Goal: Information Seeking & Learning: Check status

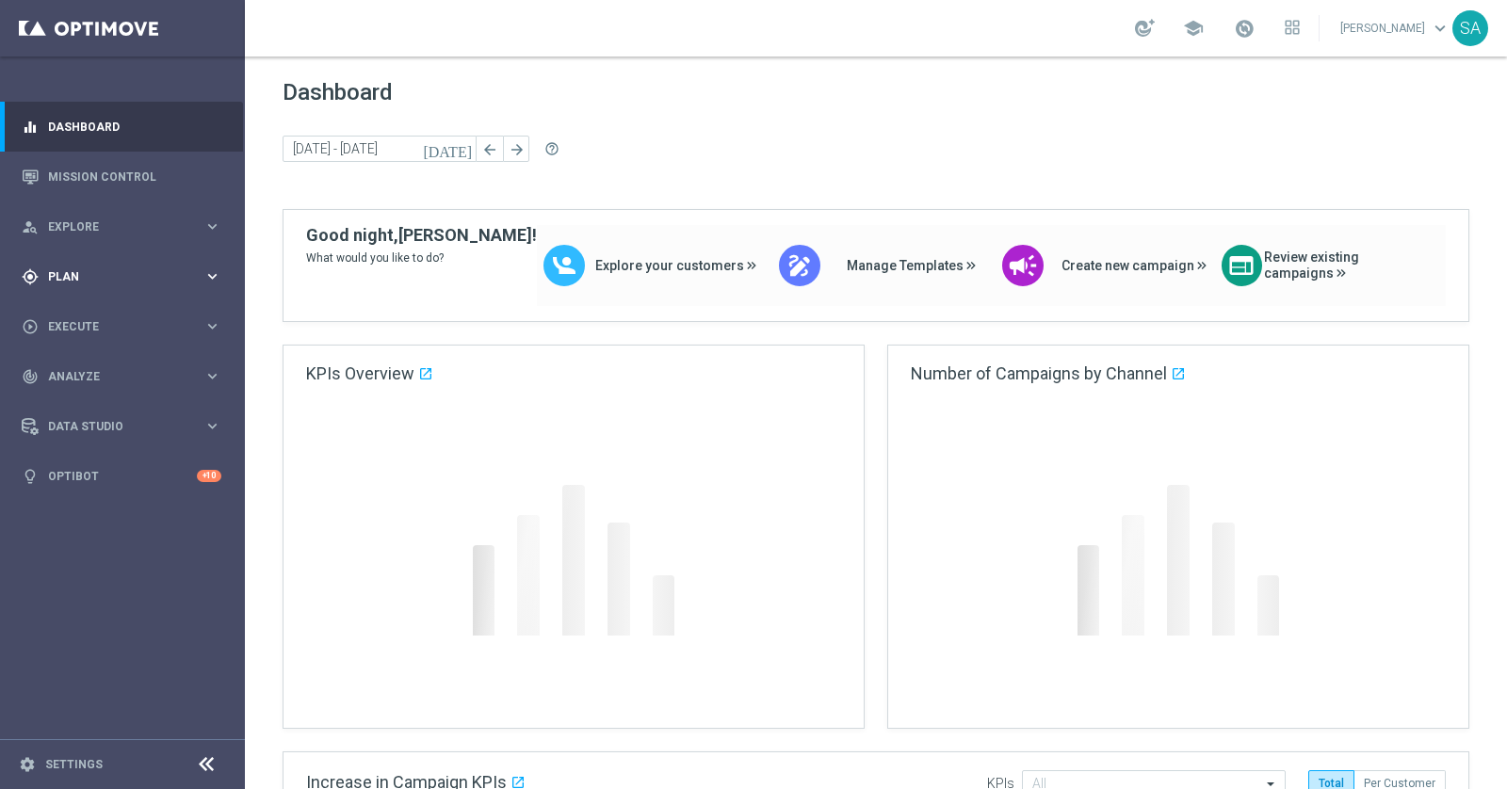
click at [91, 272] on span "Plan" at bounding box center [125, 276] width 155 height 11
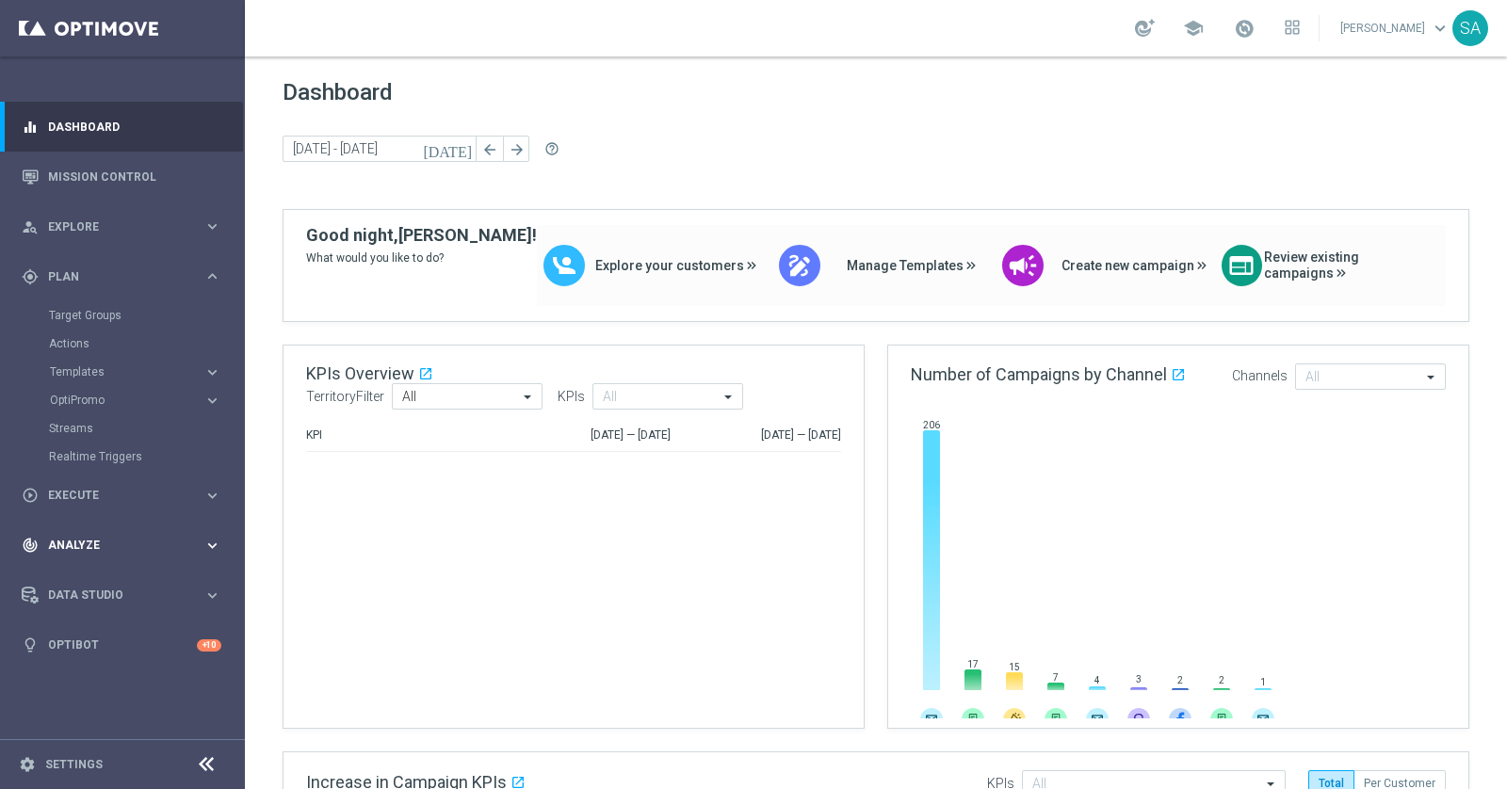
click at [87, 550] on span "Analyze" at bounding box center [125, 545] width 155 height 11
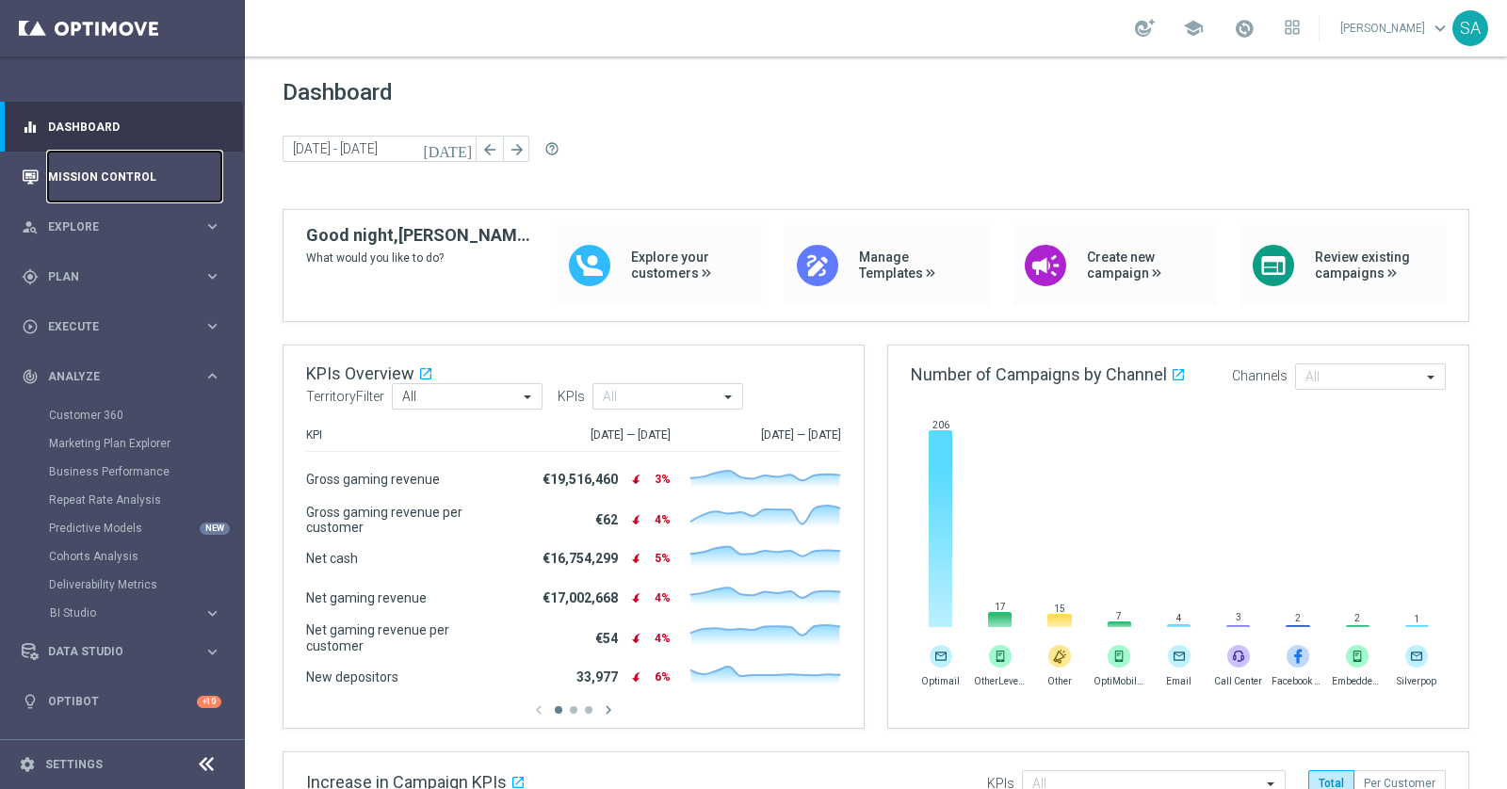
click at [121, 175] on link "Mission Control" at bounding box center [134, 177] width 173 height 50
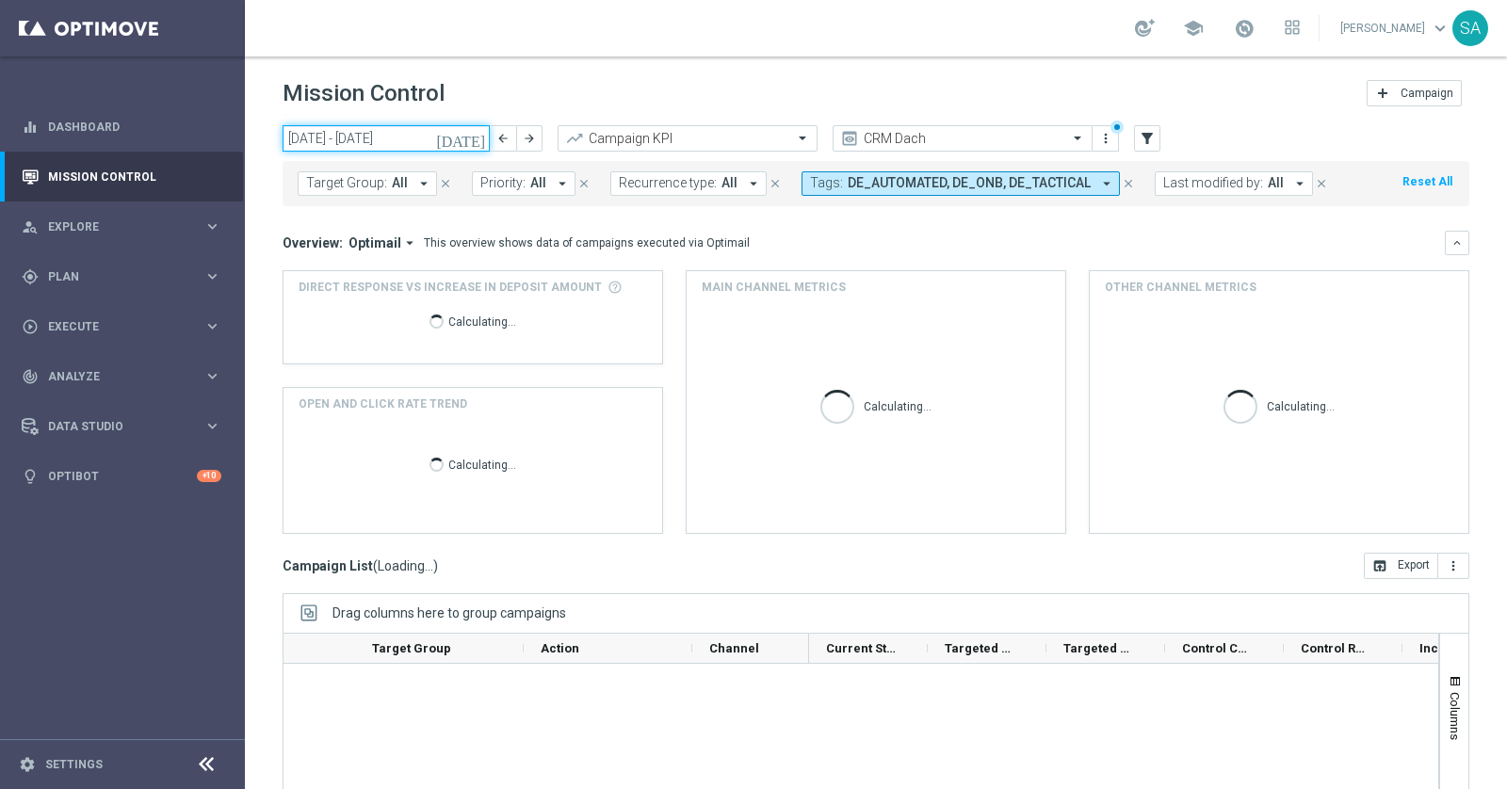
click at [426, 143] on input "01 Sep 2025 - 30 Sep 2025" at bounding box center [385, 138] width 207 height 26
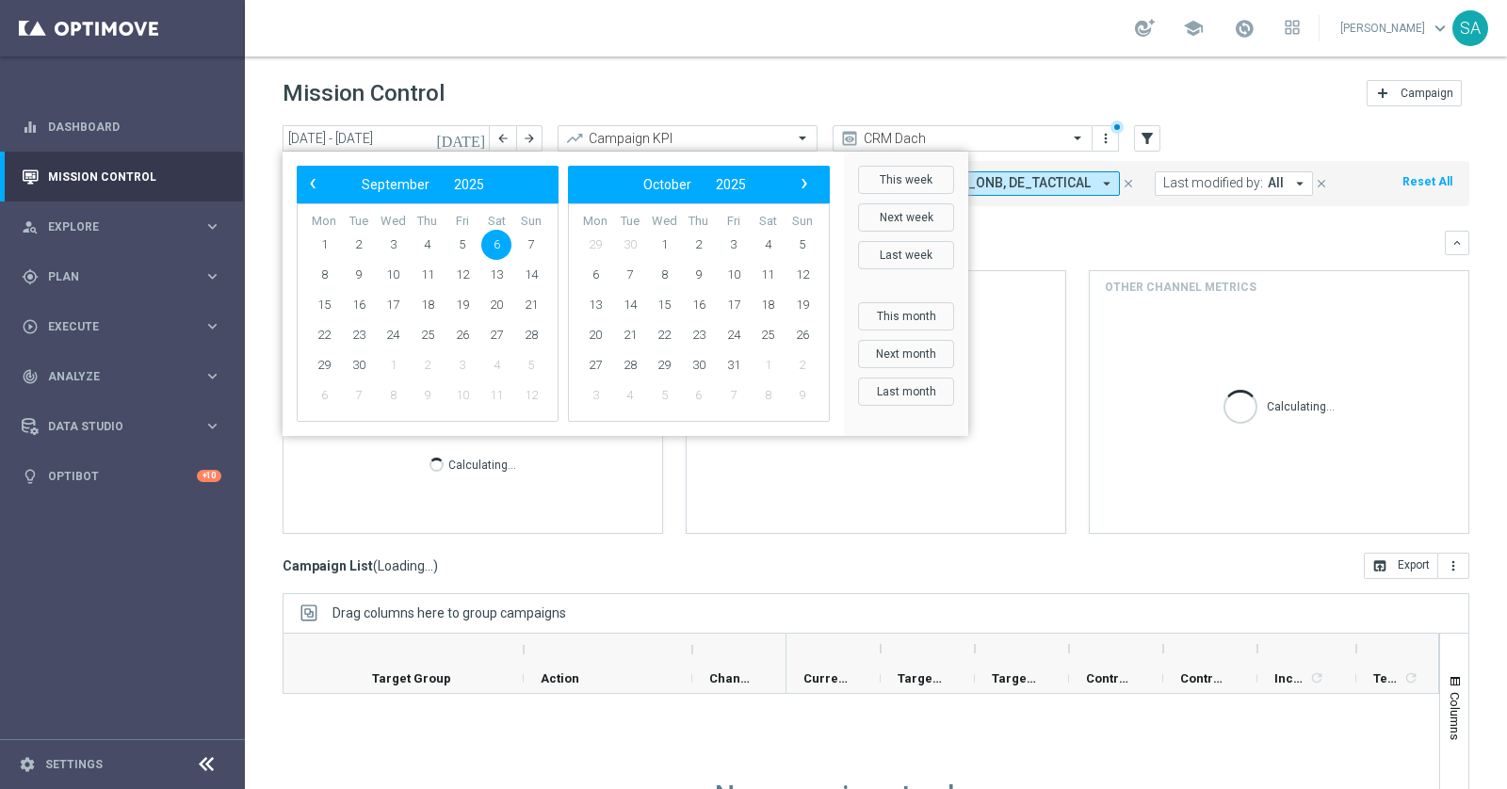
click at [494, 242] on span "6" at bounding box center [496, 245] width 30 height 30
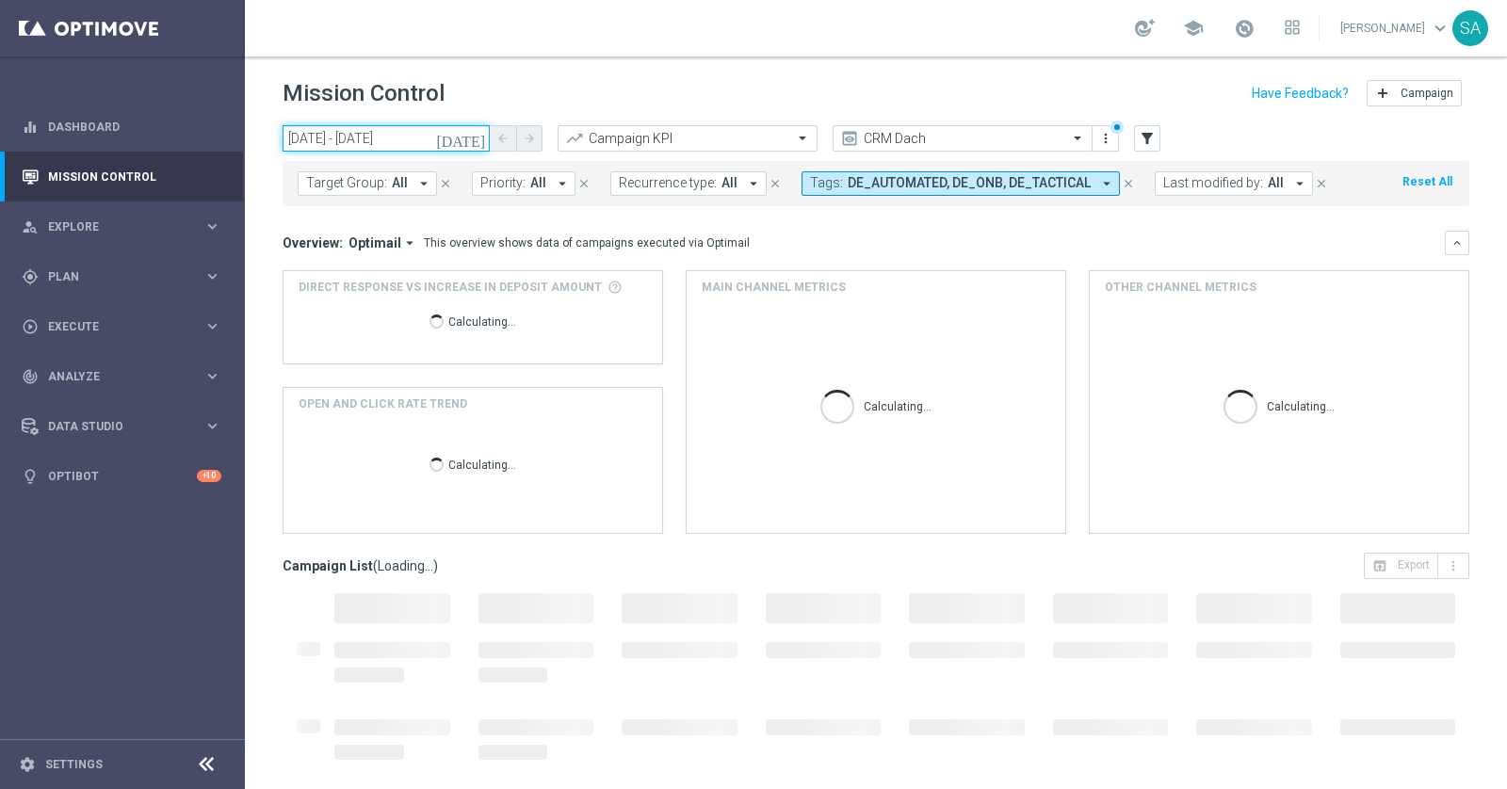
click at [308, 135] on input "06 Sep 2025 - 06 Sep 2025" at bounding box center [385, 138] width 207 height 26
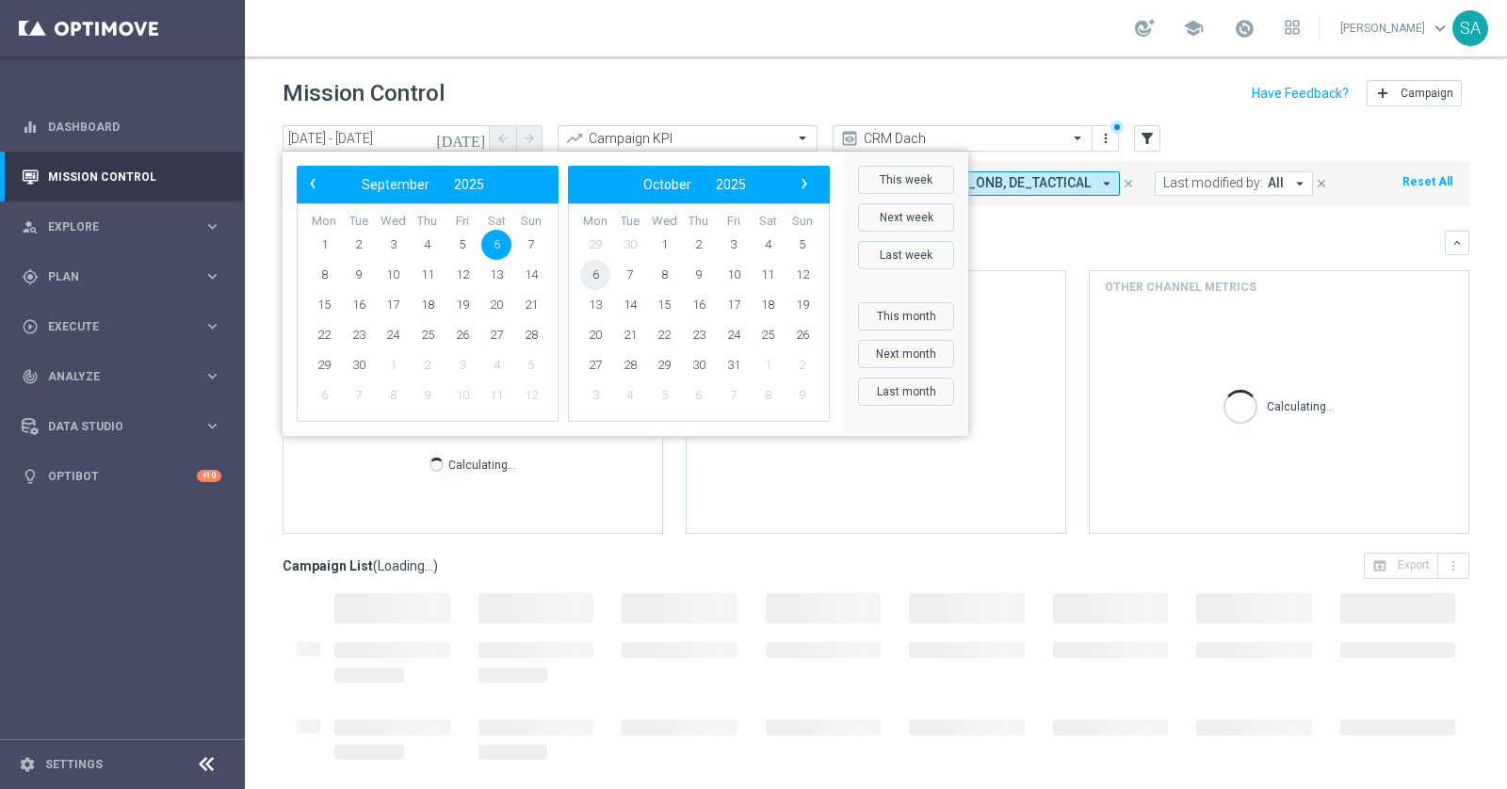
click at [592, 270] on span "6" at bounding box center [595, 275] width 30 height 30
click at [497, 255] on span "4" at bounding box center [496, 245] width 30 height 30
click at [496, 247] on span "4" at bounding box center [496, 245] width 30 height 30
type input "04 Oct 2025 - 04 Oct 2025"
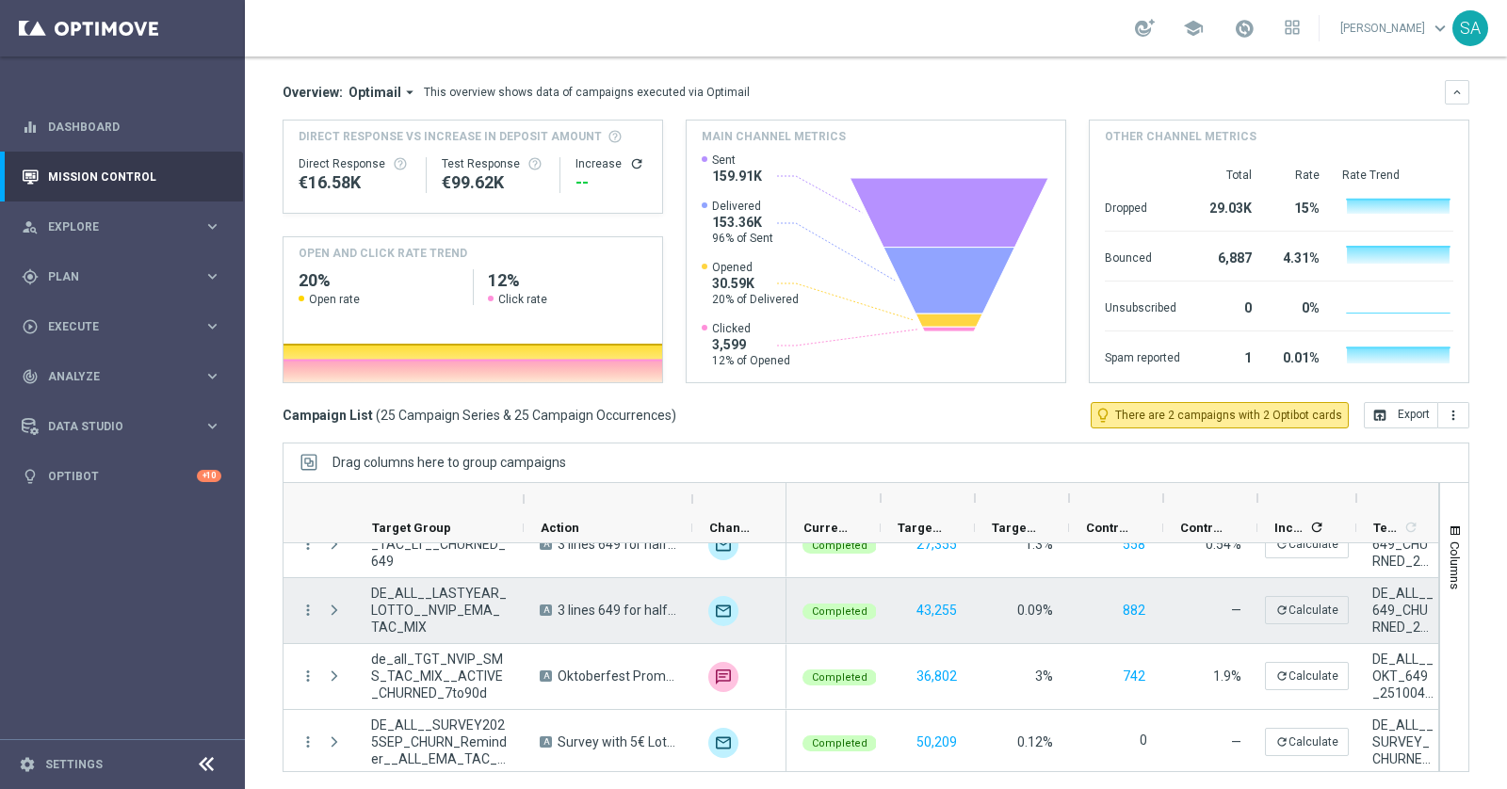
scroll to position [1419, 0]
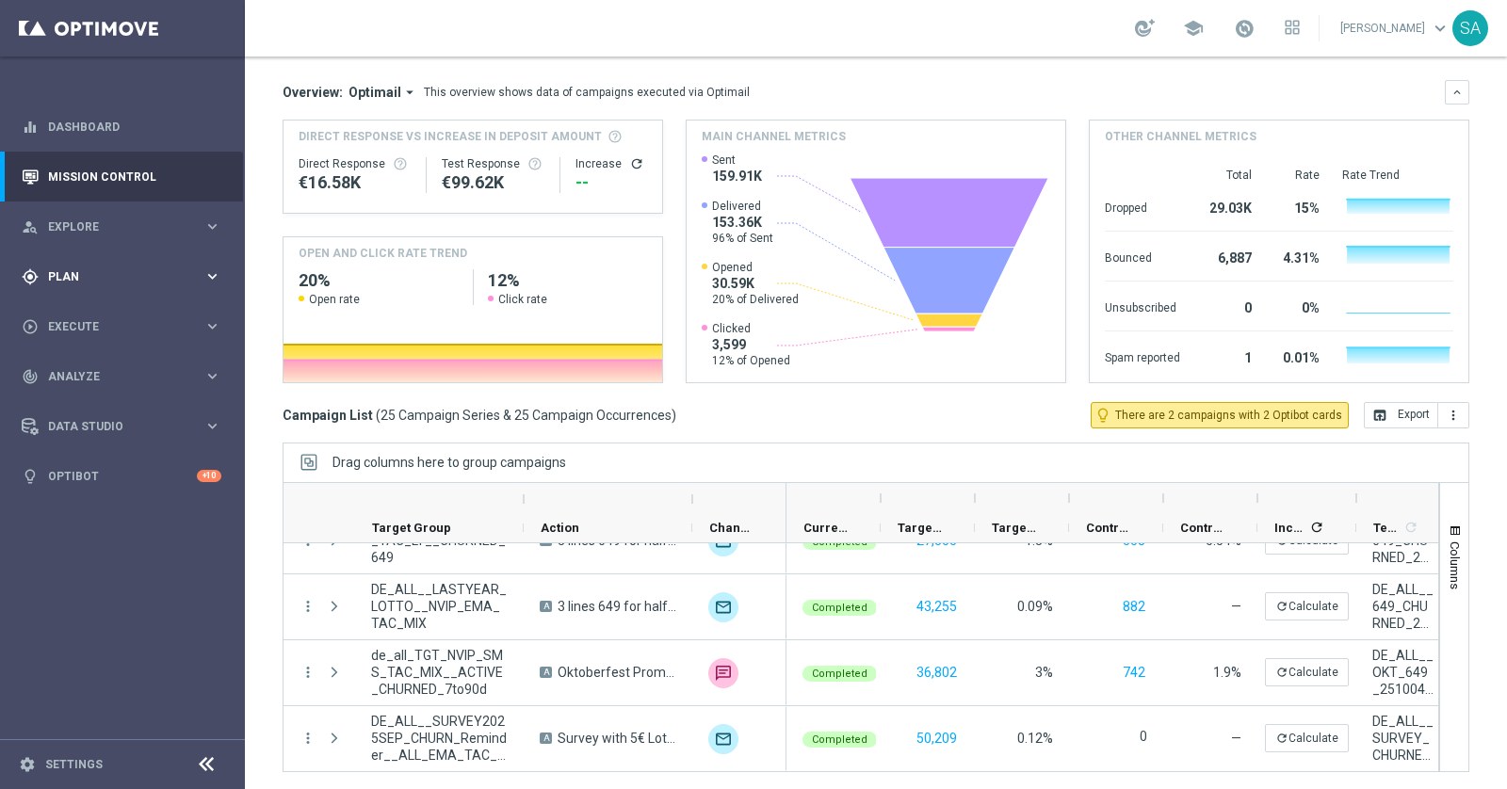
click at [112, 272] on span "Plan" at bounding box center [125, 276] width 155 height 11
click at [80, 424] on link "Streams" at bounding box center [122, 428] width 147 height 15
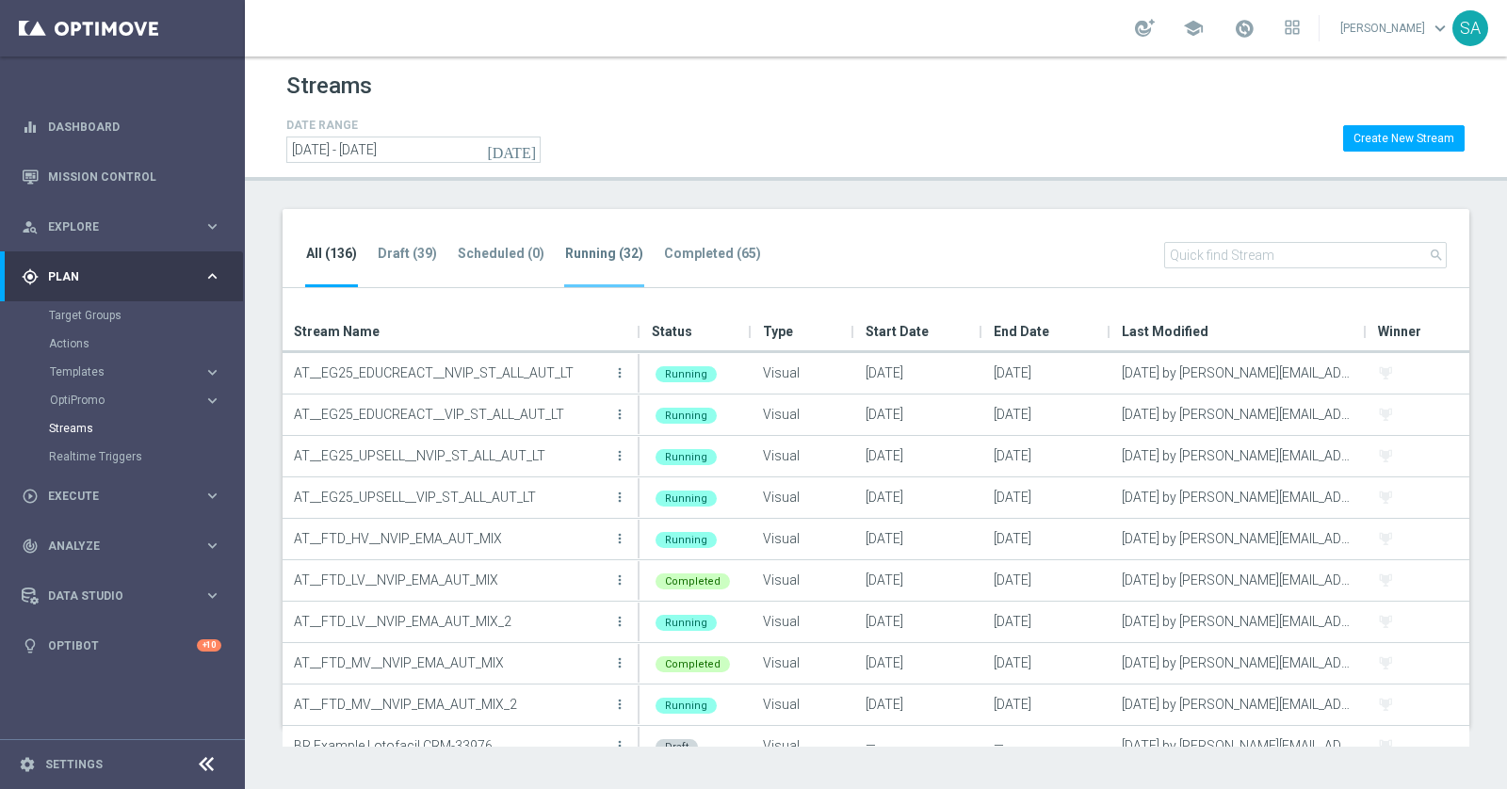
click at [601, 248] on tab-header "Running (32)" at bounding box center [604, 254] width 78 height 16
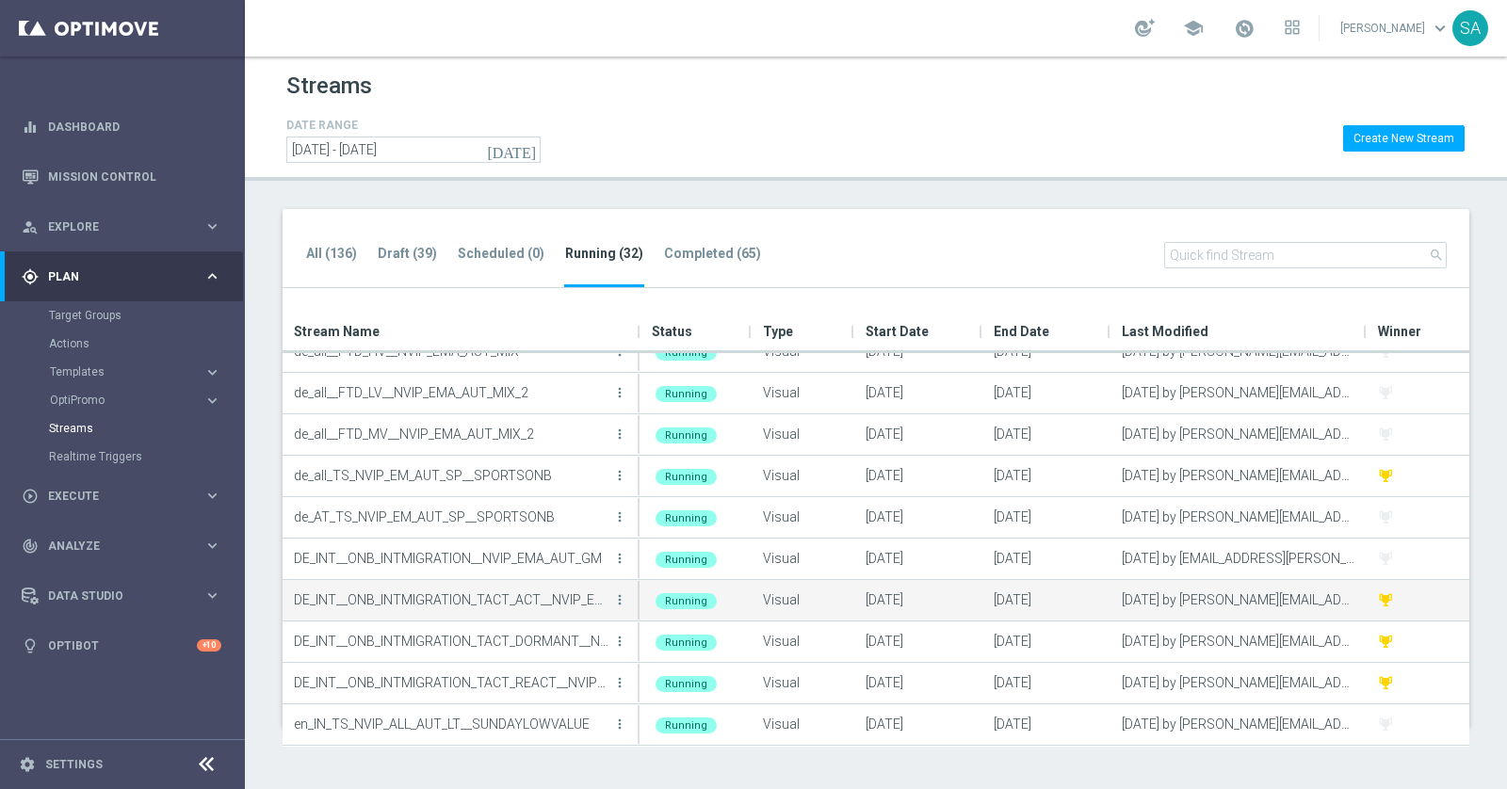
scroll to position [482, 0]
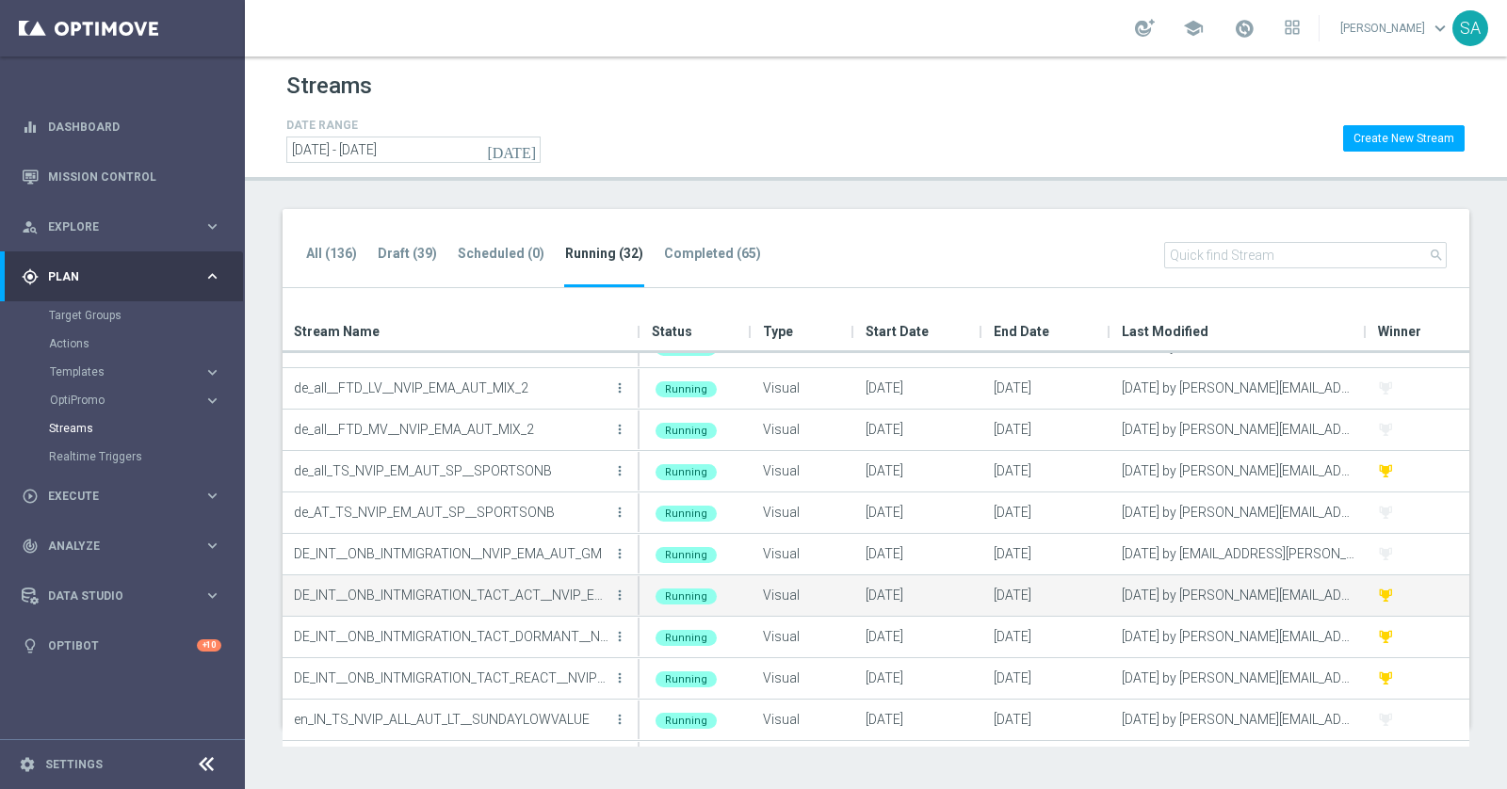
click at [513, 599] on p "DE_INT__ONB_INTMIGRATION_TACT_ACT__NVIP_EMA_AUT_GM" at bounding box center [451, 595] width 314 height 28
click at [619, 593] on icon "more_vert" at bounding box center [619, 595] width 15 height 15
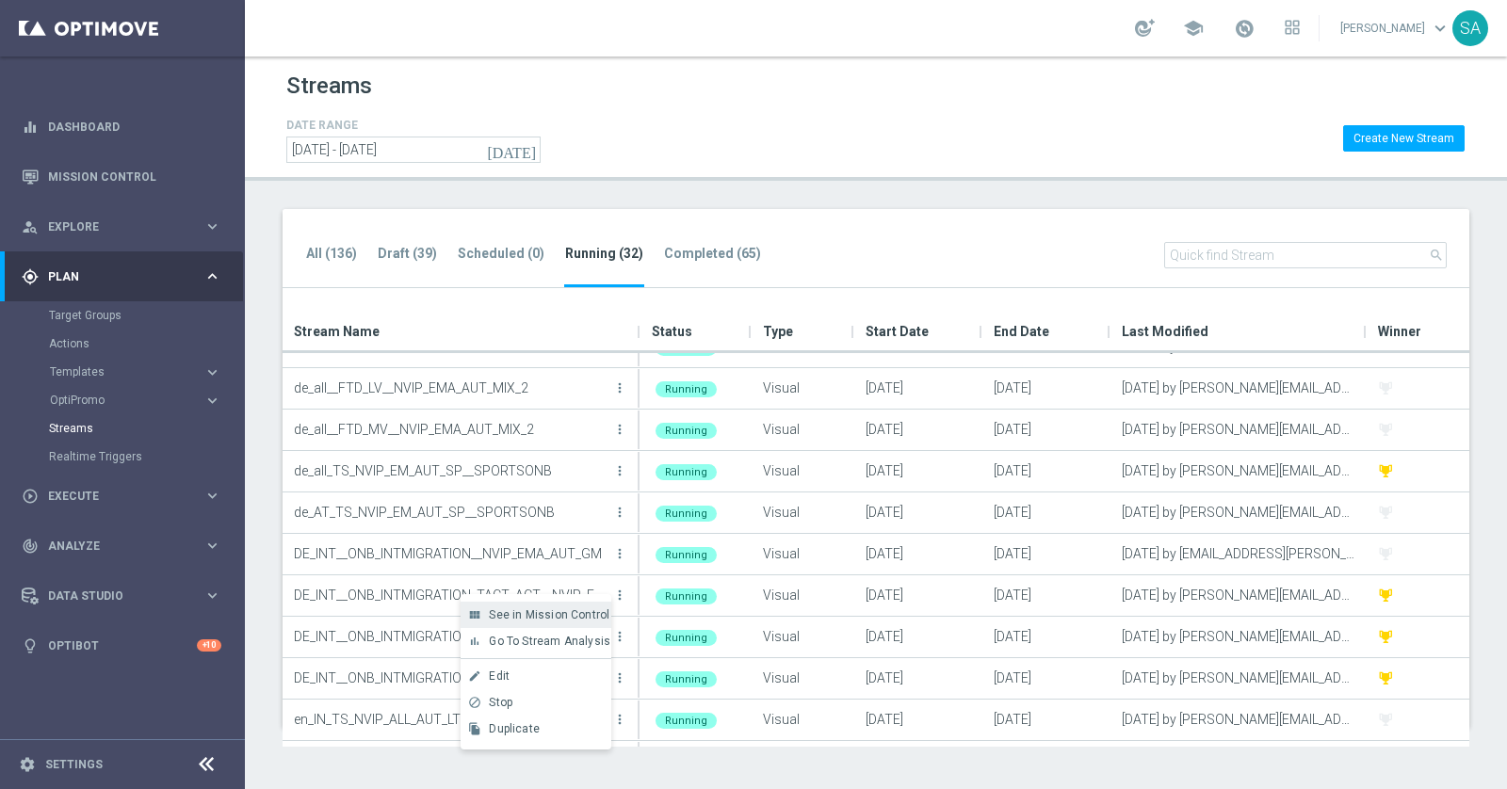
click at [582, 614] on span "See in Mission Control" at bounding box center [549, 614] width 121 height 13
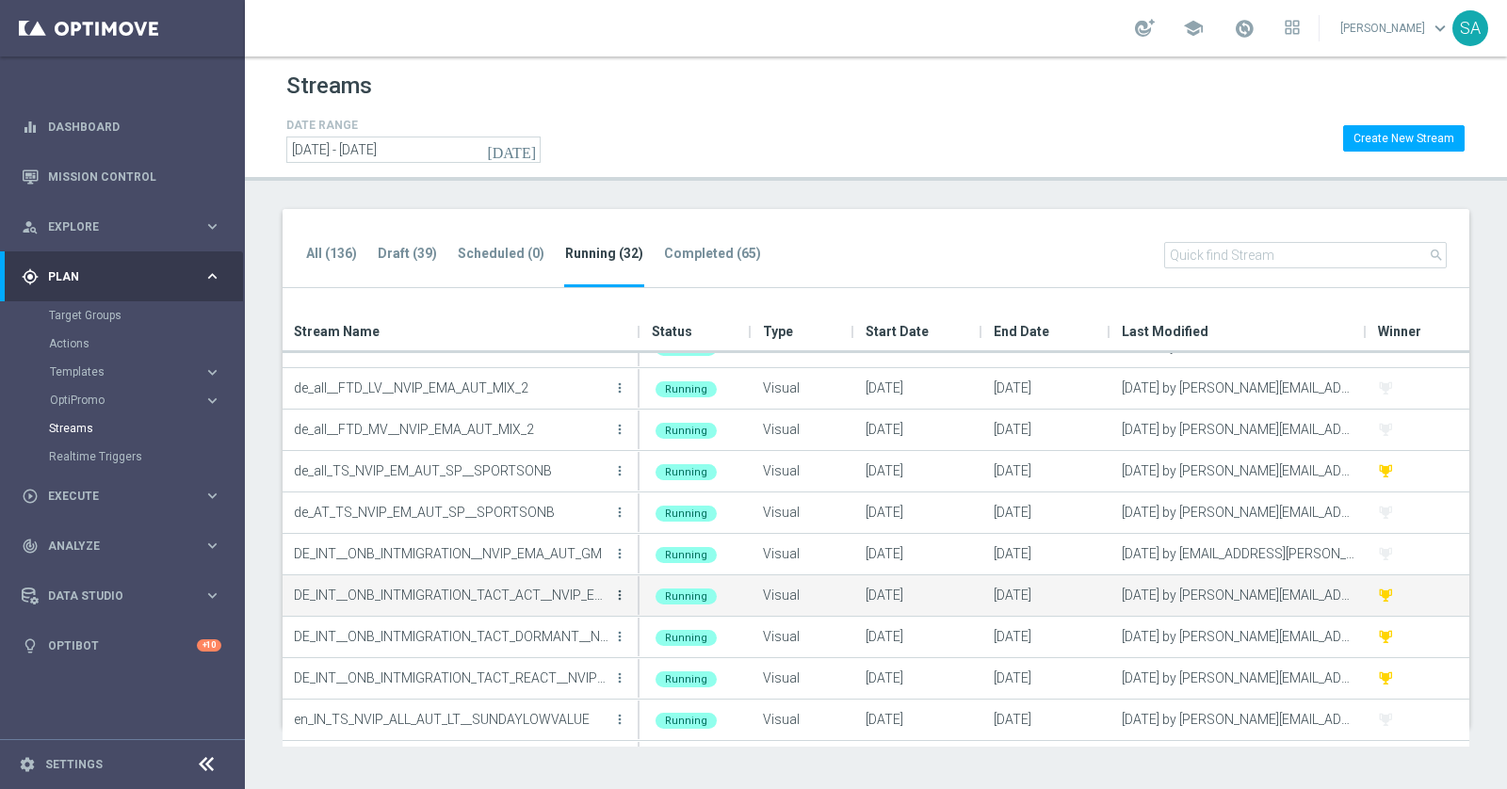
click at [623, 589] on icon "more_vert" at bounding box center [619, 595] width 15 height 15
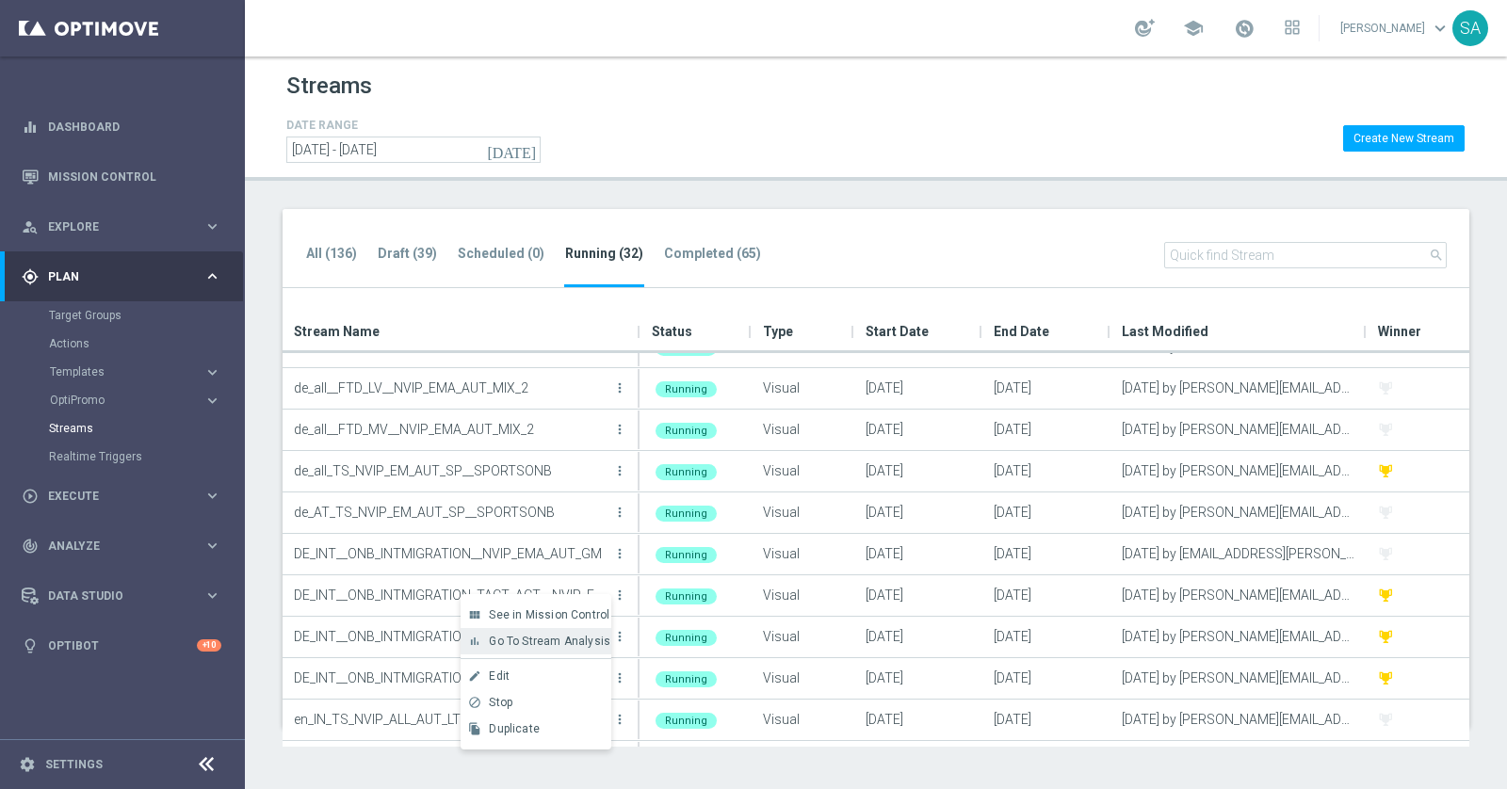
click at [580, 640] on span "Go To Stream Analysis" at bounding box center [549, 641] width 121 height 13
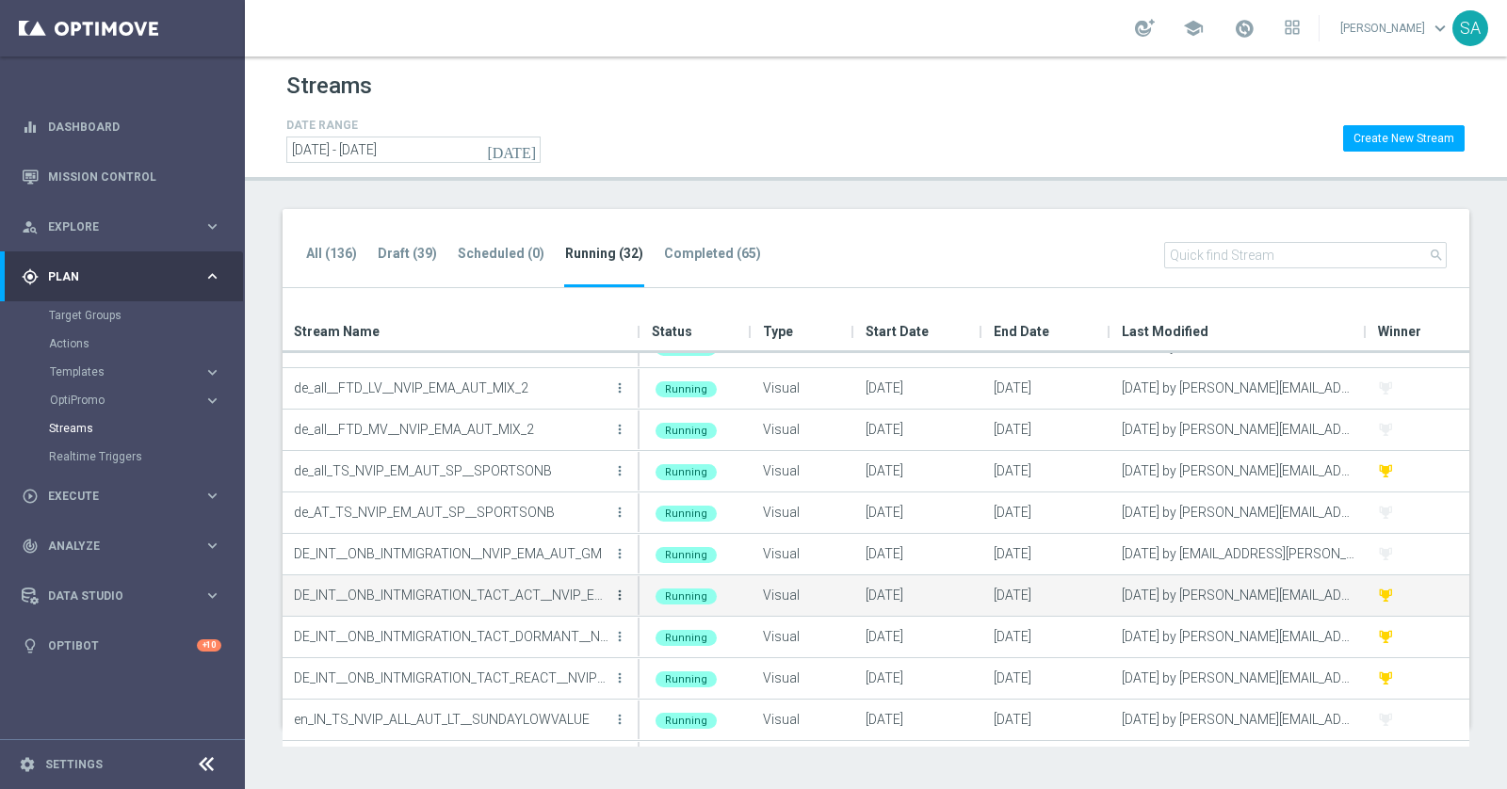
click at [622, 596] on icon "more_vert" at bounding box center [619, 595] width 15 height 15
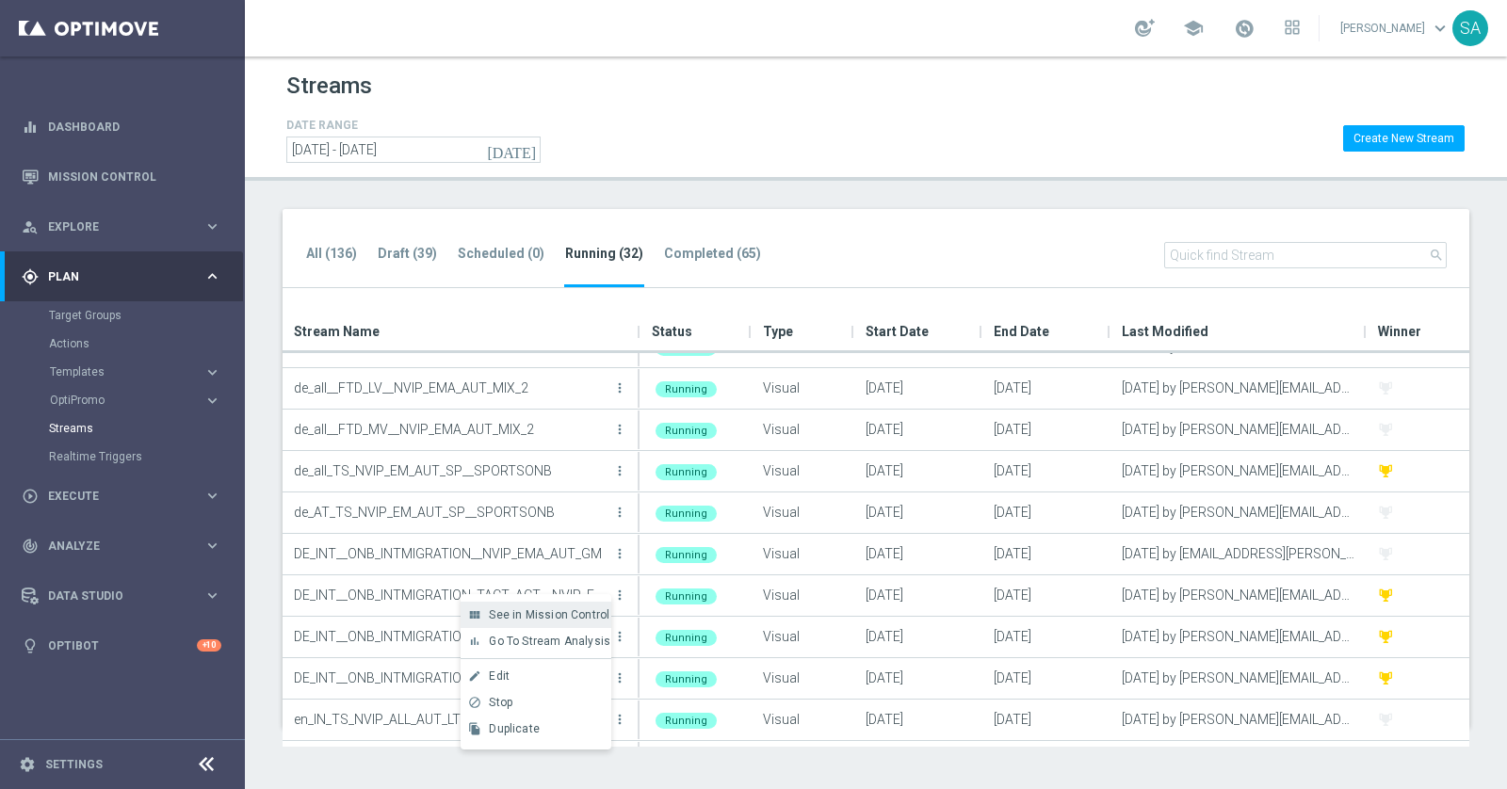
click at [580, 616] on span "See in Mission Control" at bounding box center [549, 614] width 121 height 13
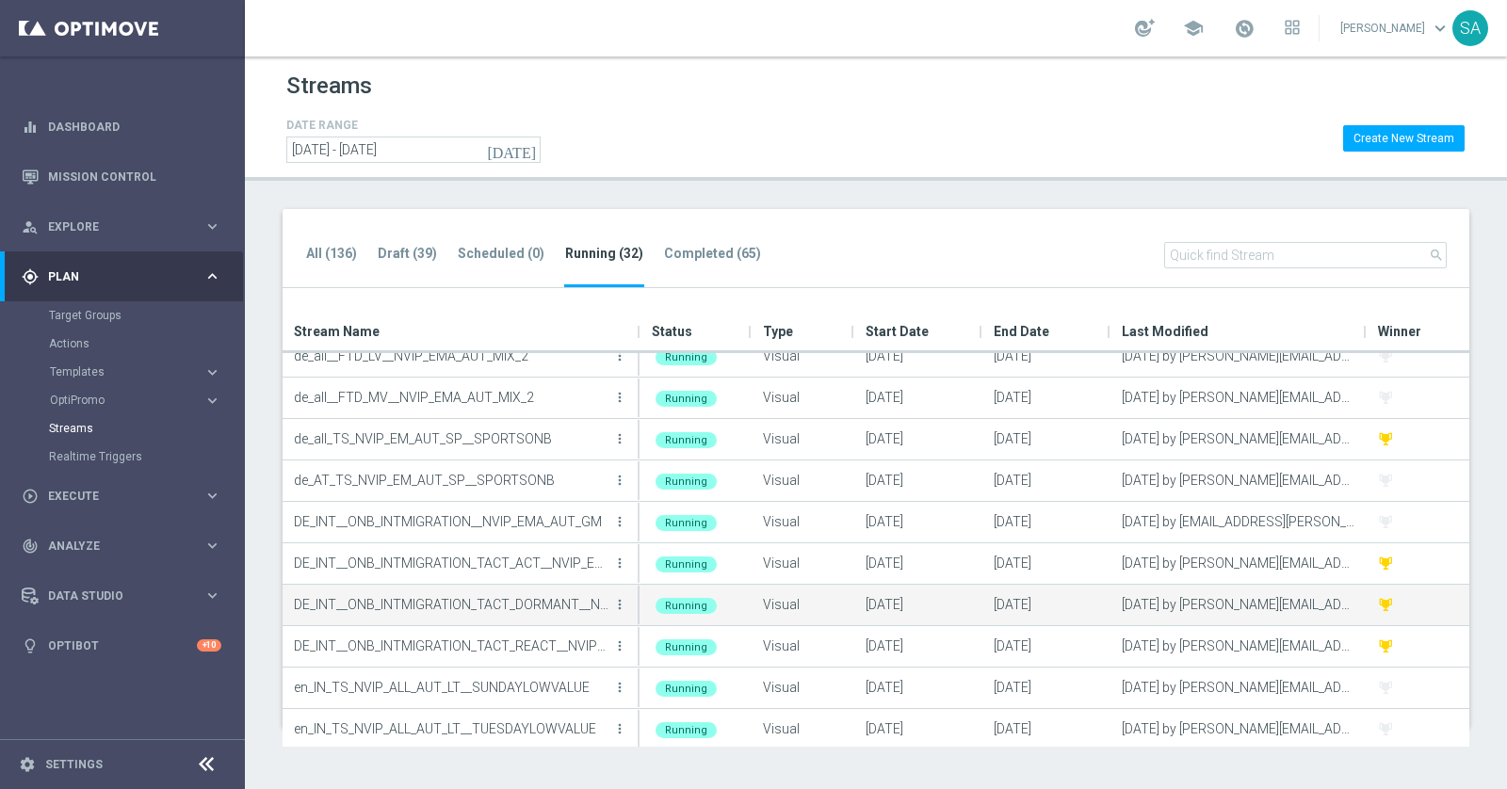
scroll to position [529, 0]
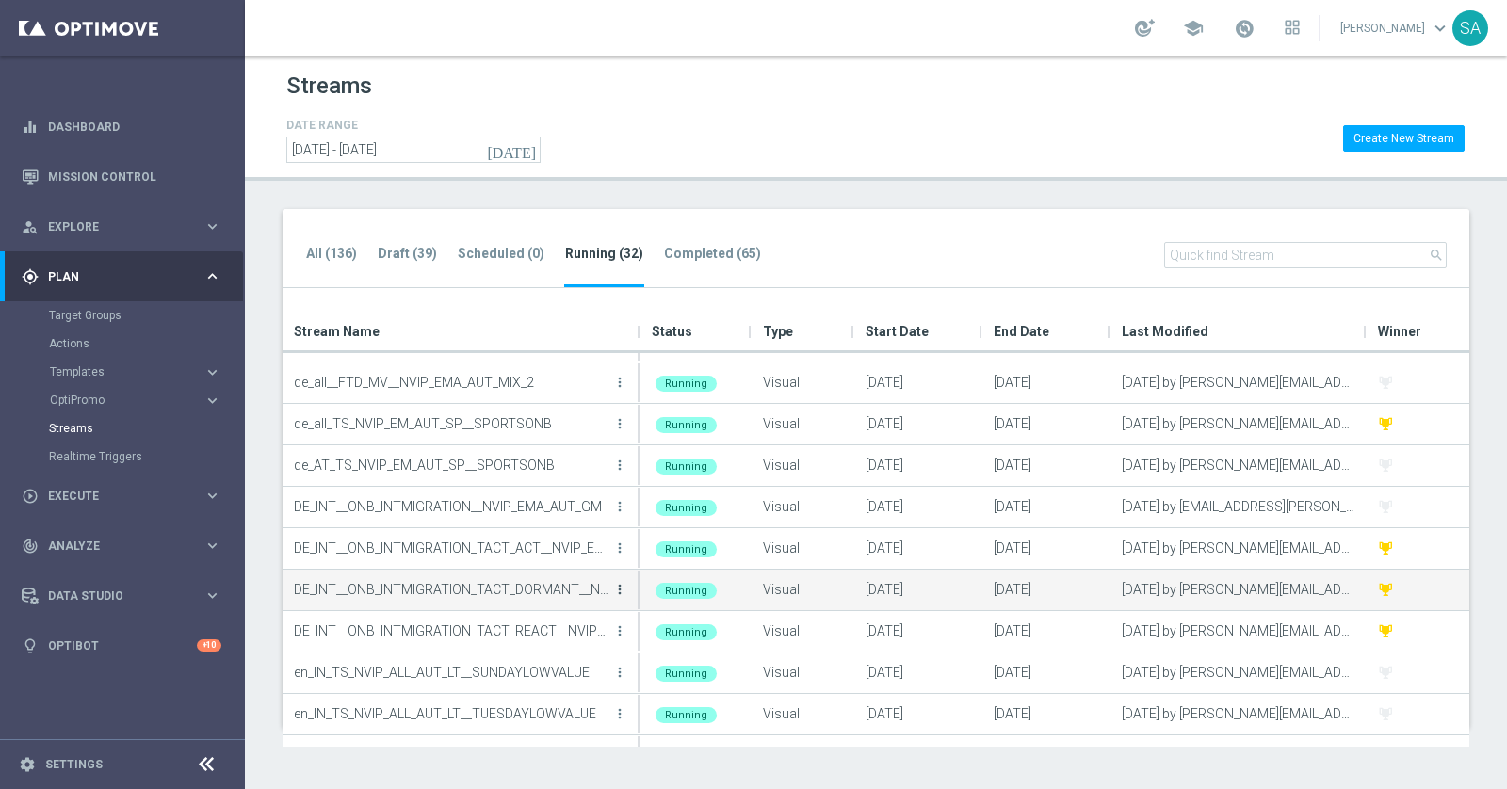
click at [616, 590] on icon "more_vert" at bounding box center [619, 589] width 15 height 15
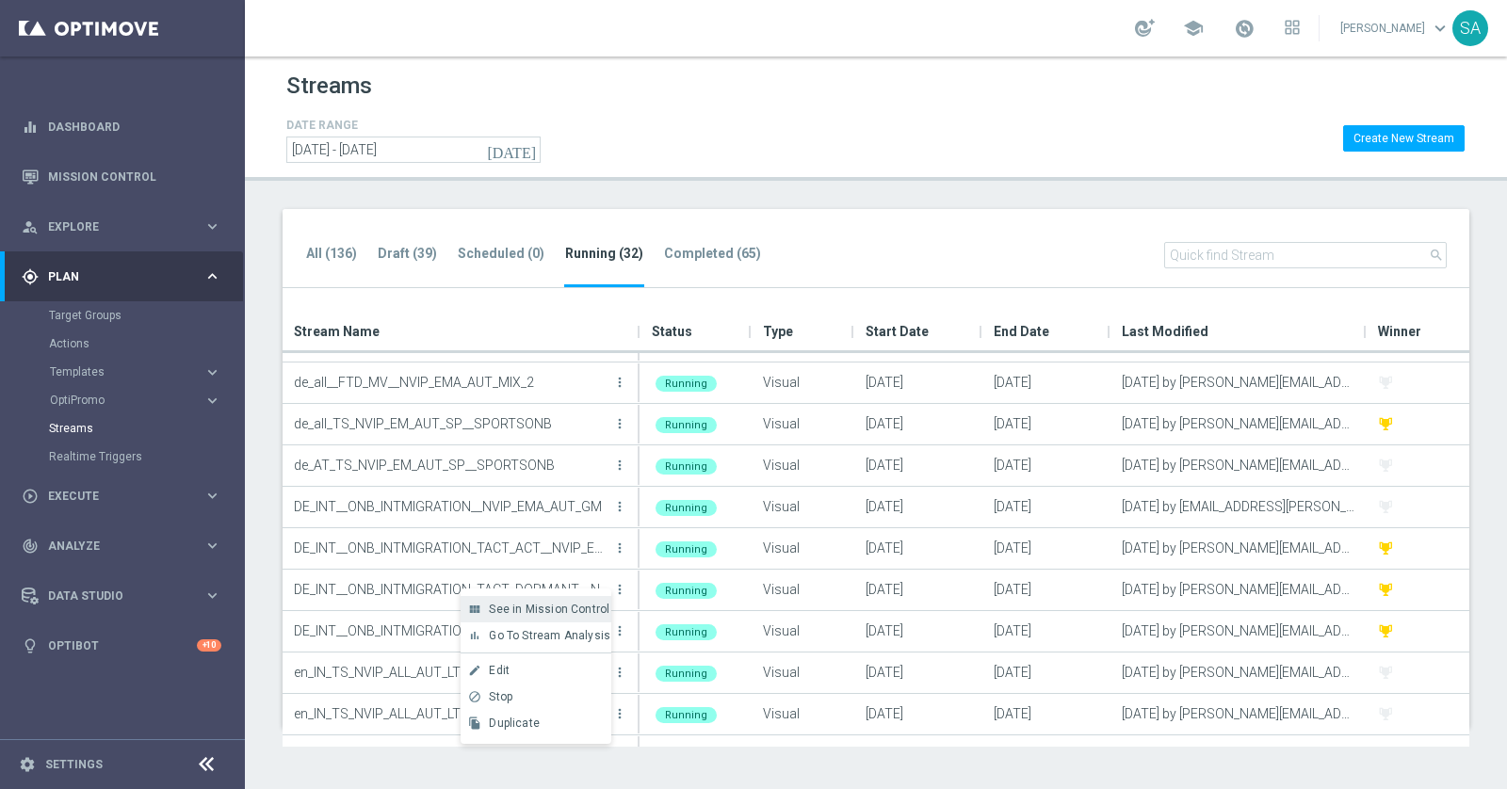
click at [586, 607] on span "See in Mission Control" at bounding box center [549, 609] width 121 height 13
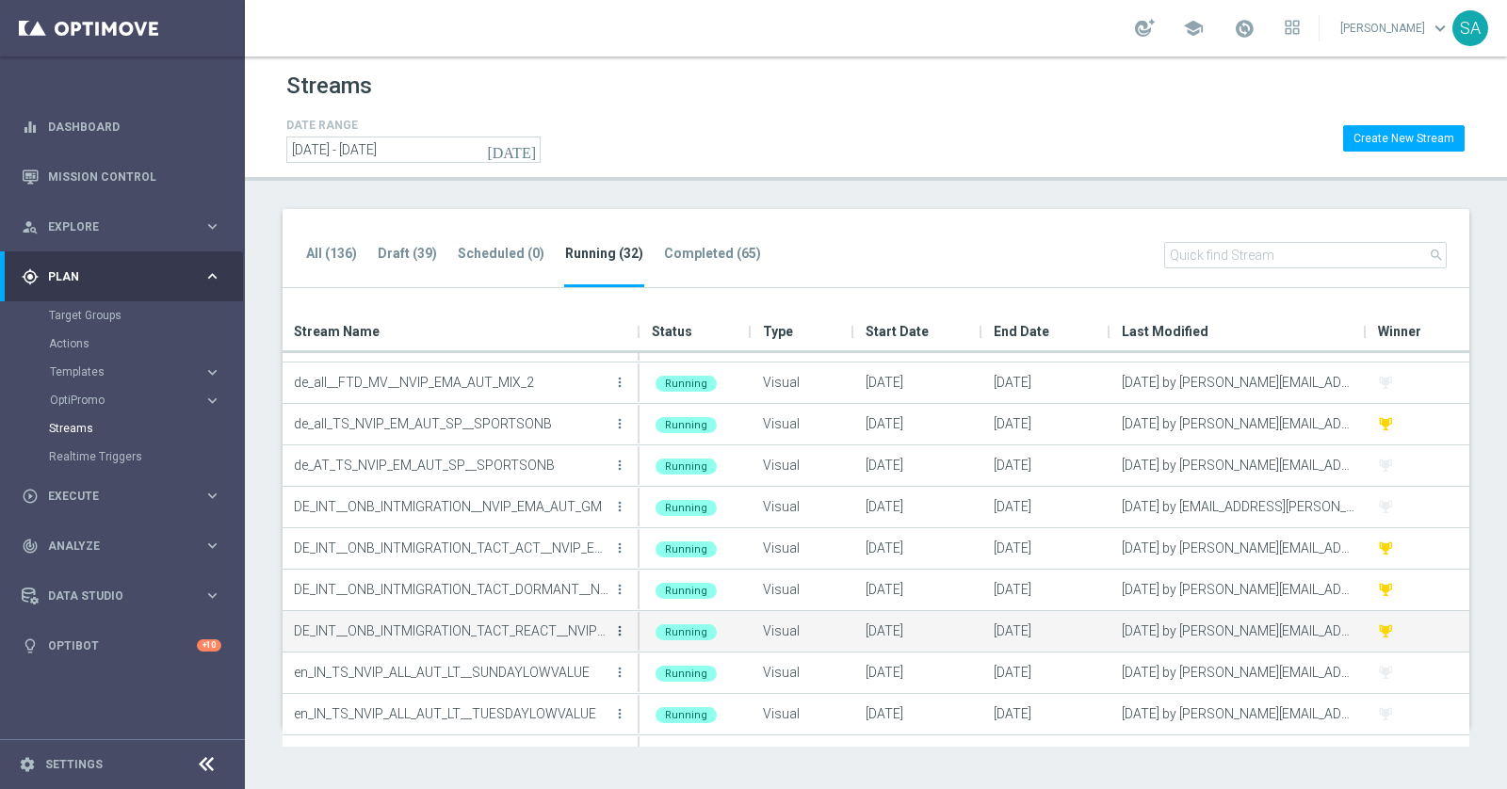
click at [627, 630] on icon "more_vert" at bounding box center [619, 630] width 15 height 15
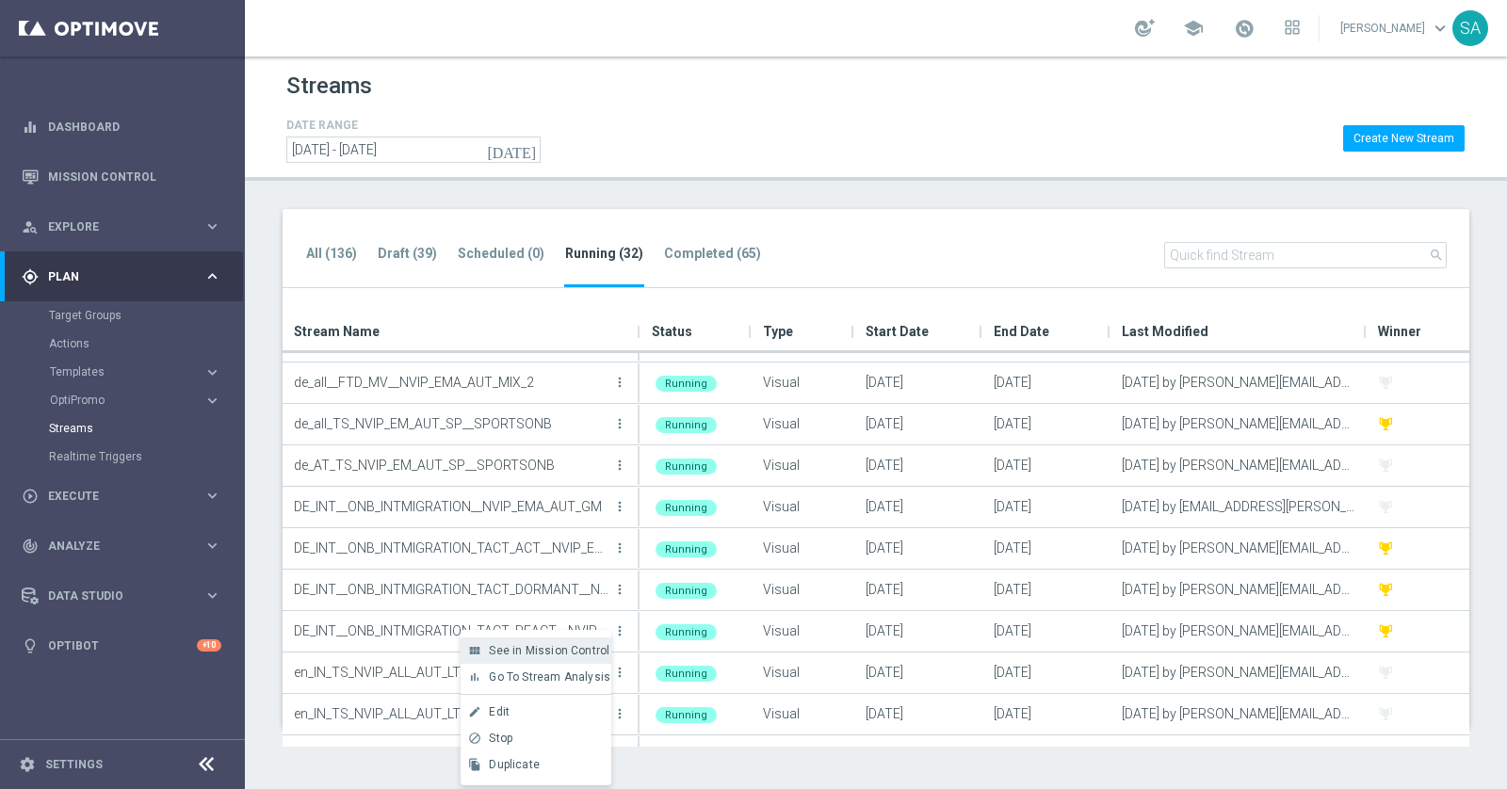
click at [585, 652] on span "See in Mission Control" at bounding box center [549, 650] width 121 height 13
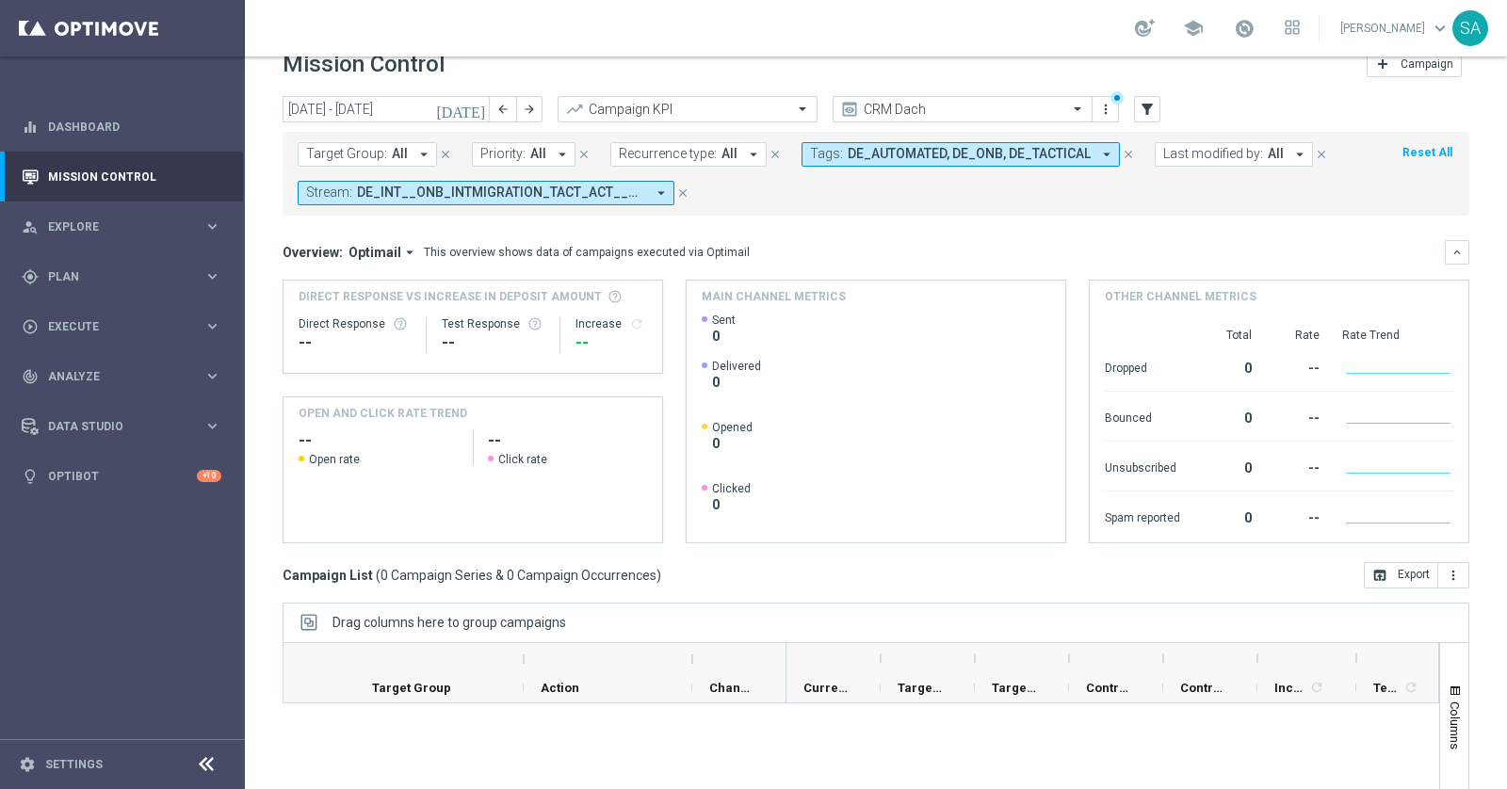
scroll to position [28, 0]
click at [1121, 158] on icon "close" at bounding box center [1127, 155] width 13 height 13
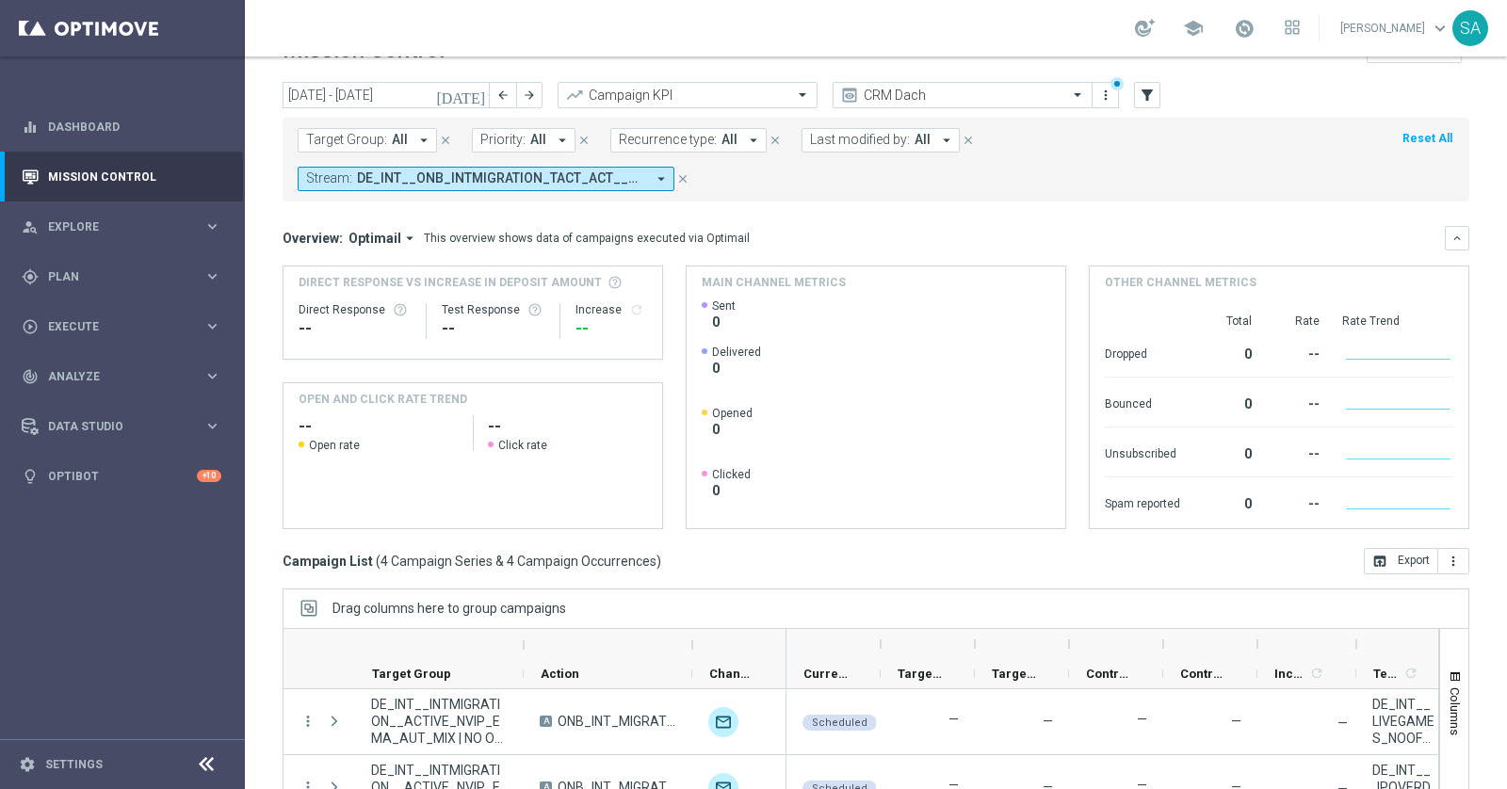
scroll to position [40, 0]
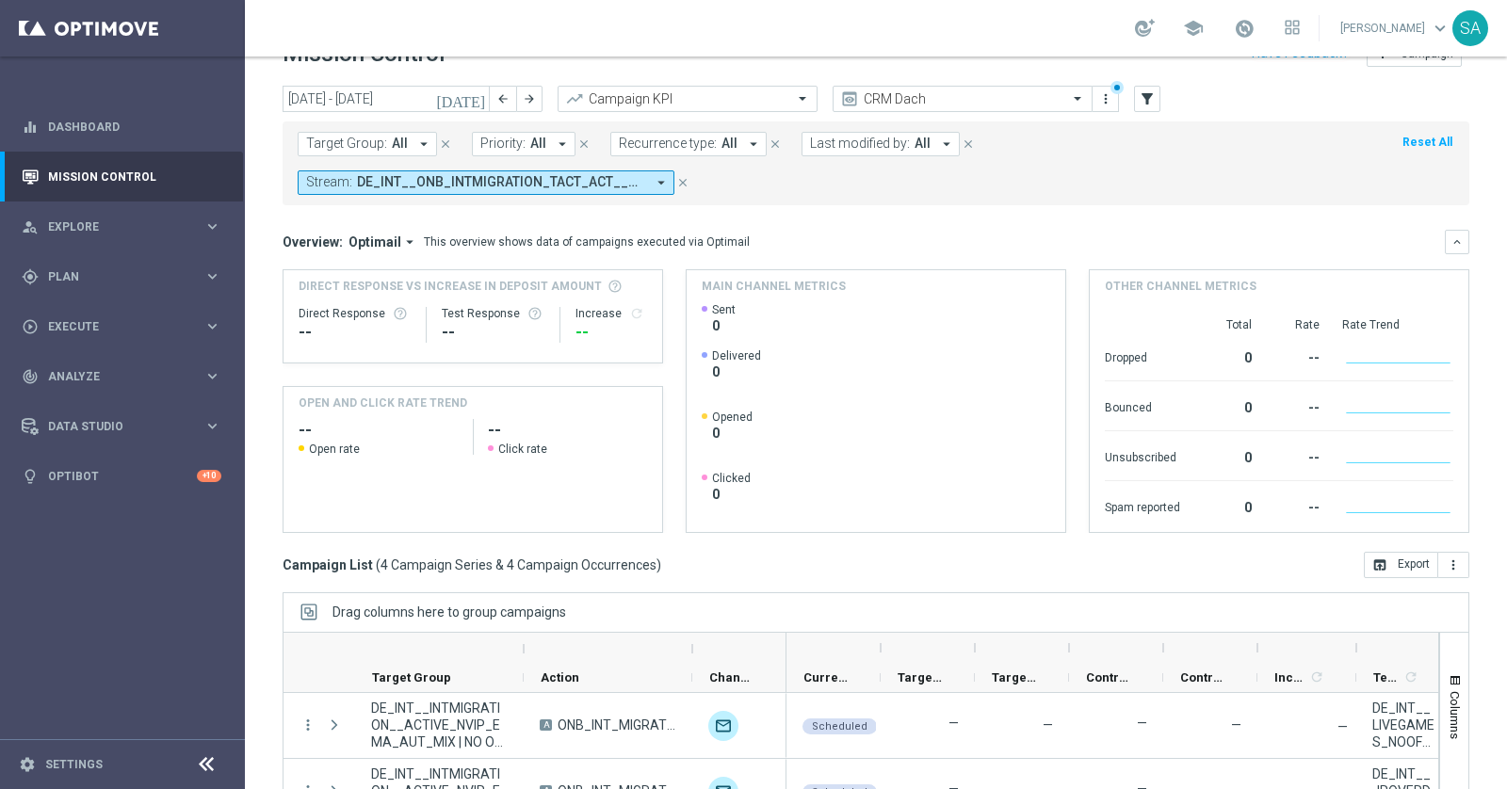
click at [473, 99] on icon "[DATE]" at bounding box center [461, 98] width 51 height 17
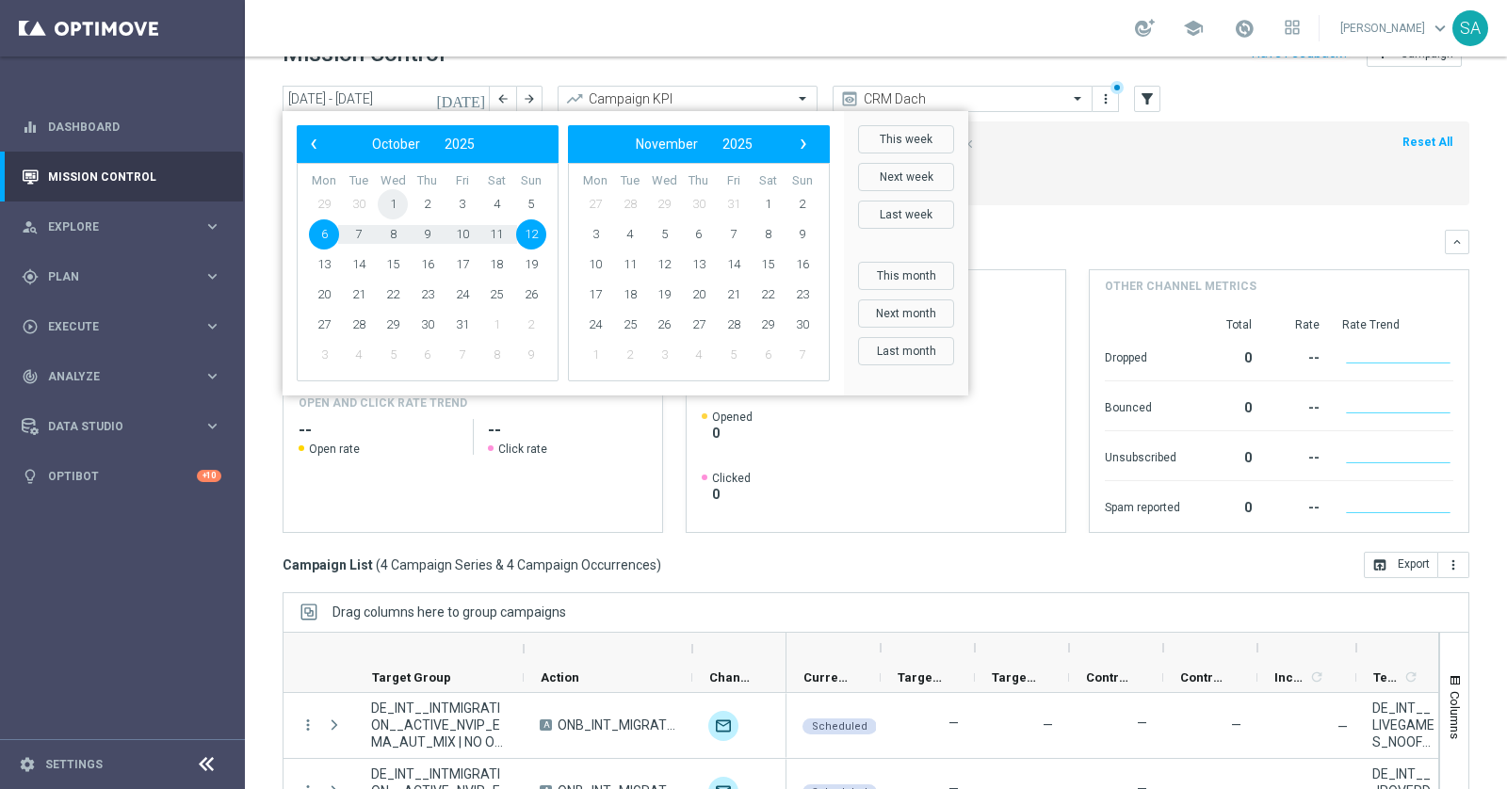
click at [395, 195] on span "1" at bounding box center [393, 204] width 30 height 30
click at [529, 230] on span "12" at bounding box center [531, 234] width 30 height 30
type input "01 Oct 2025 - 12 Oct 2025"
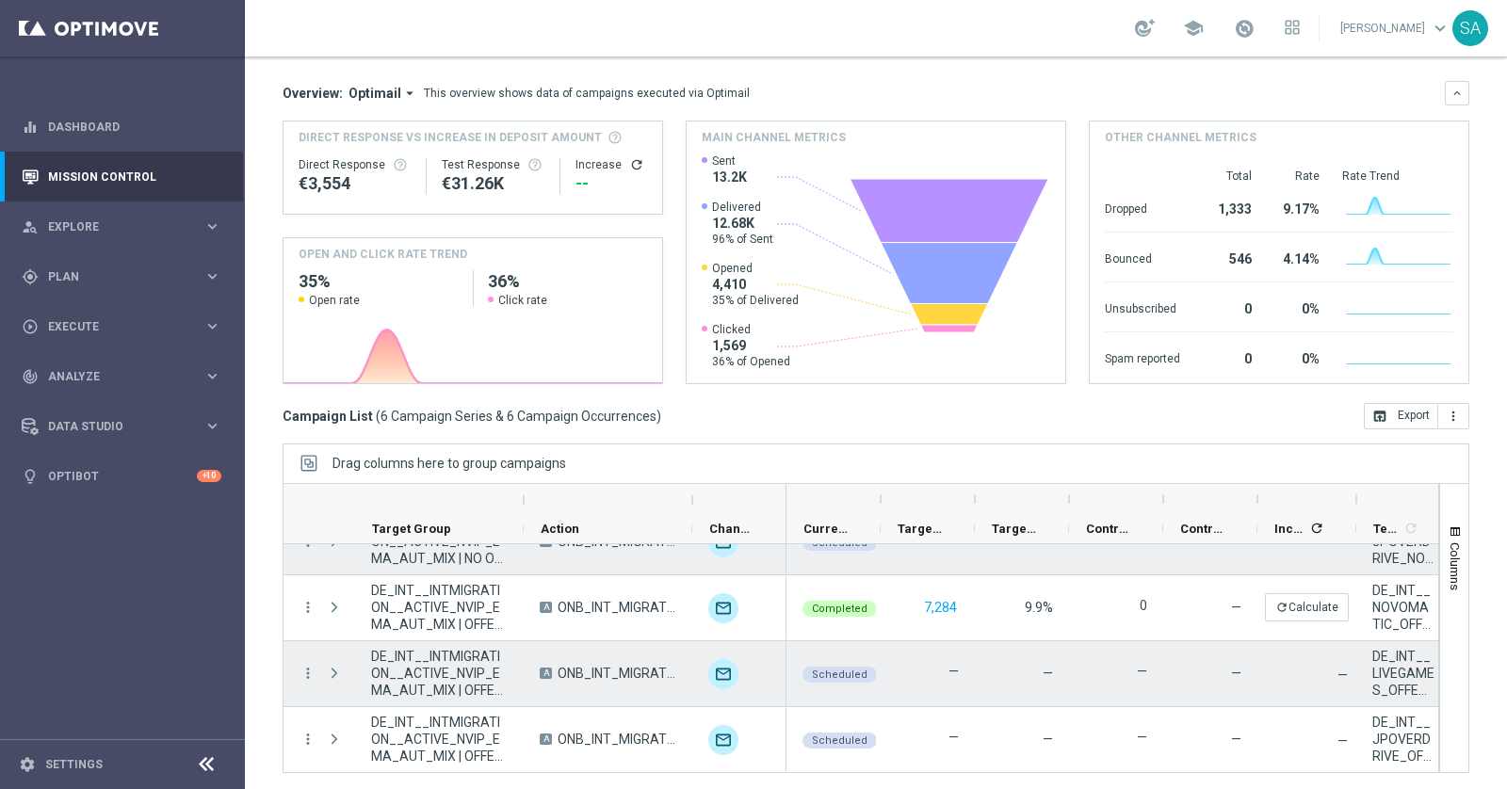
scroll to position [0, 0]
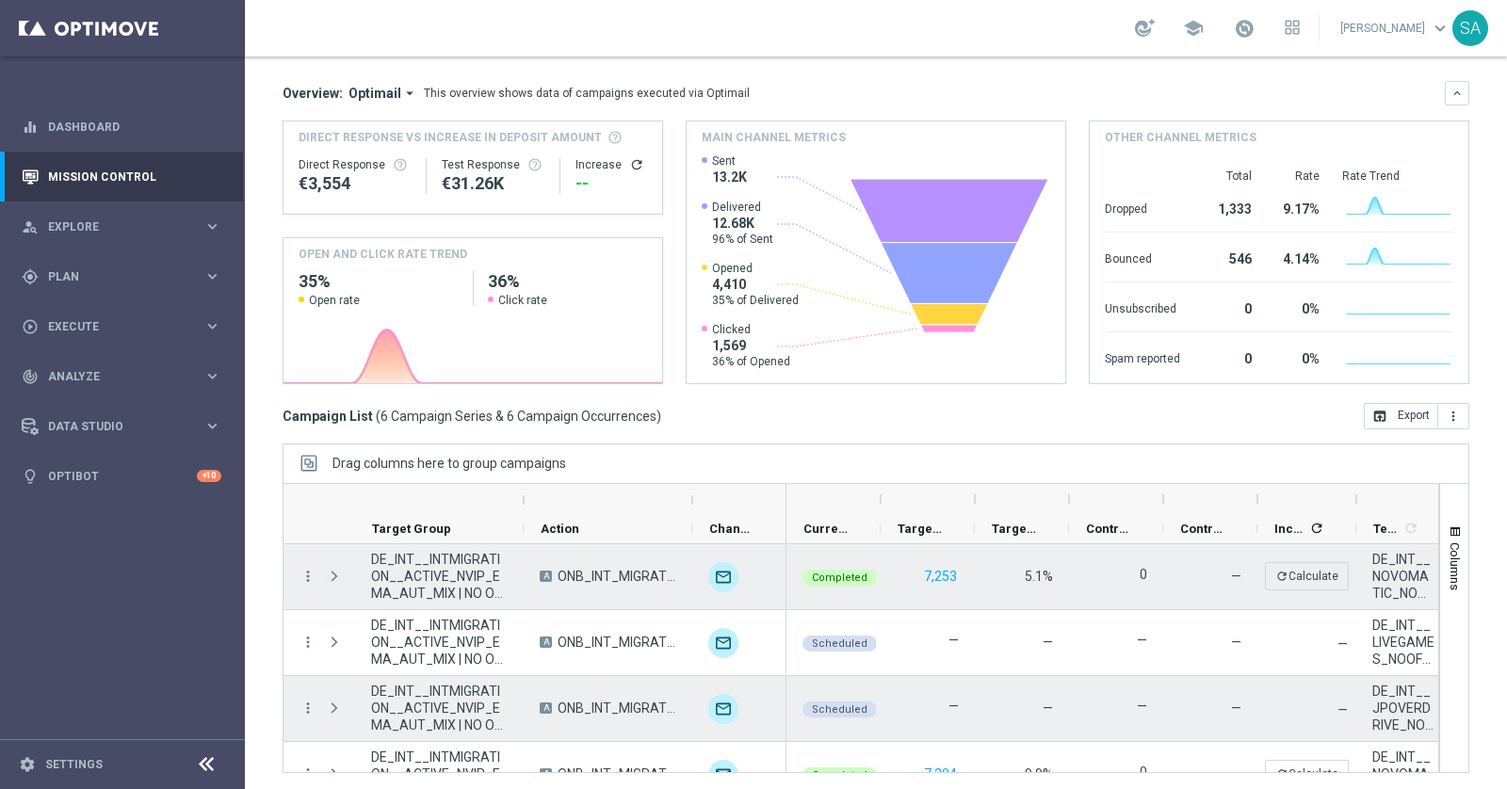
click at [333, 573] on span "Press SPACE to select this row." at bounding box center [334, 576] width 17 height 15
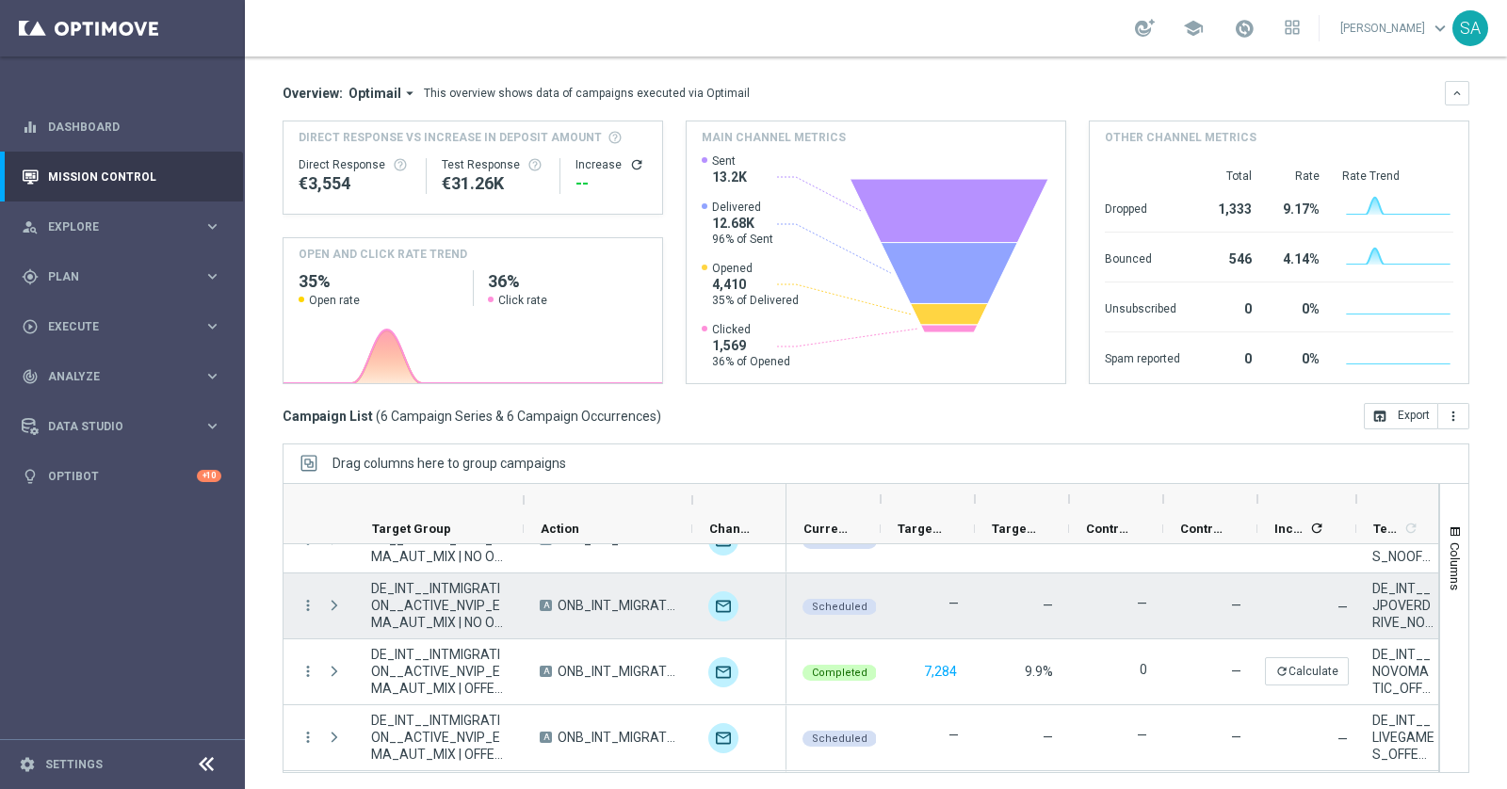
scroll to position [256, 0]
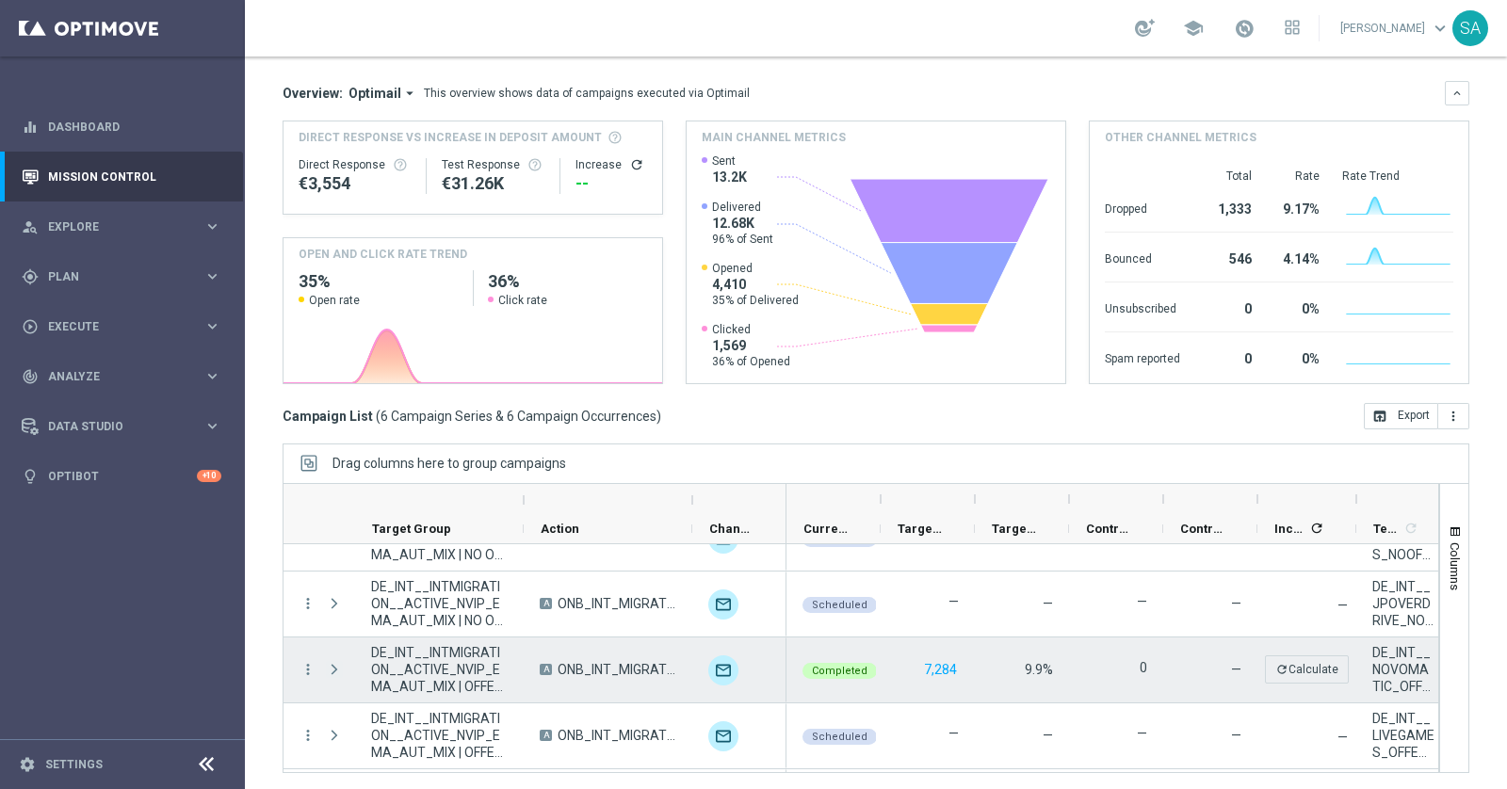
click at [333, 665] on span "Press SPACE to select this row." at bounding box center [334, 669] width 17 height 15
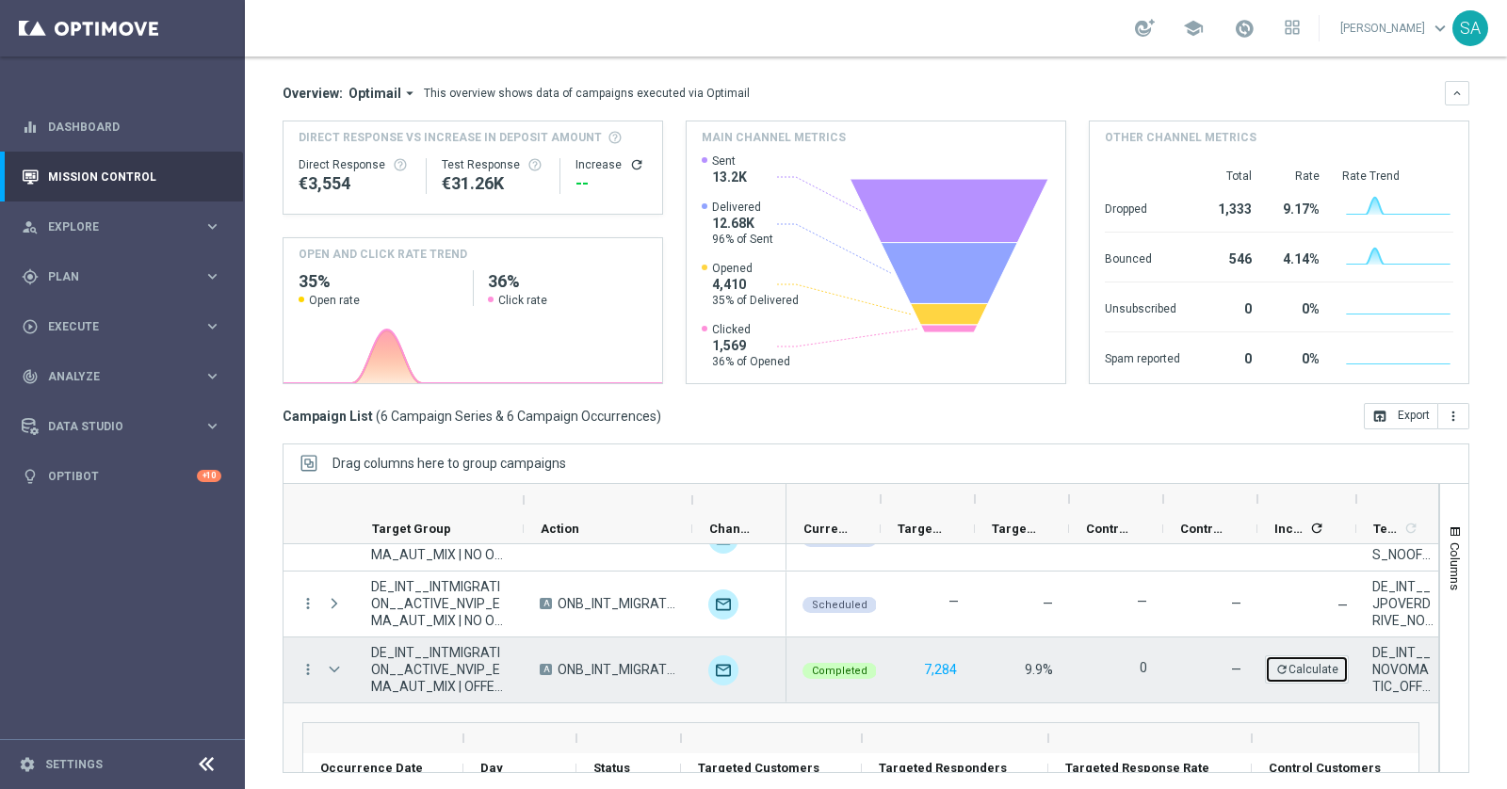
click at [1286, 663] on icon "refresh" at bounding box center [1281, 669] width 13 height 13
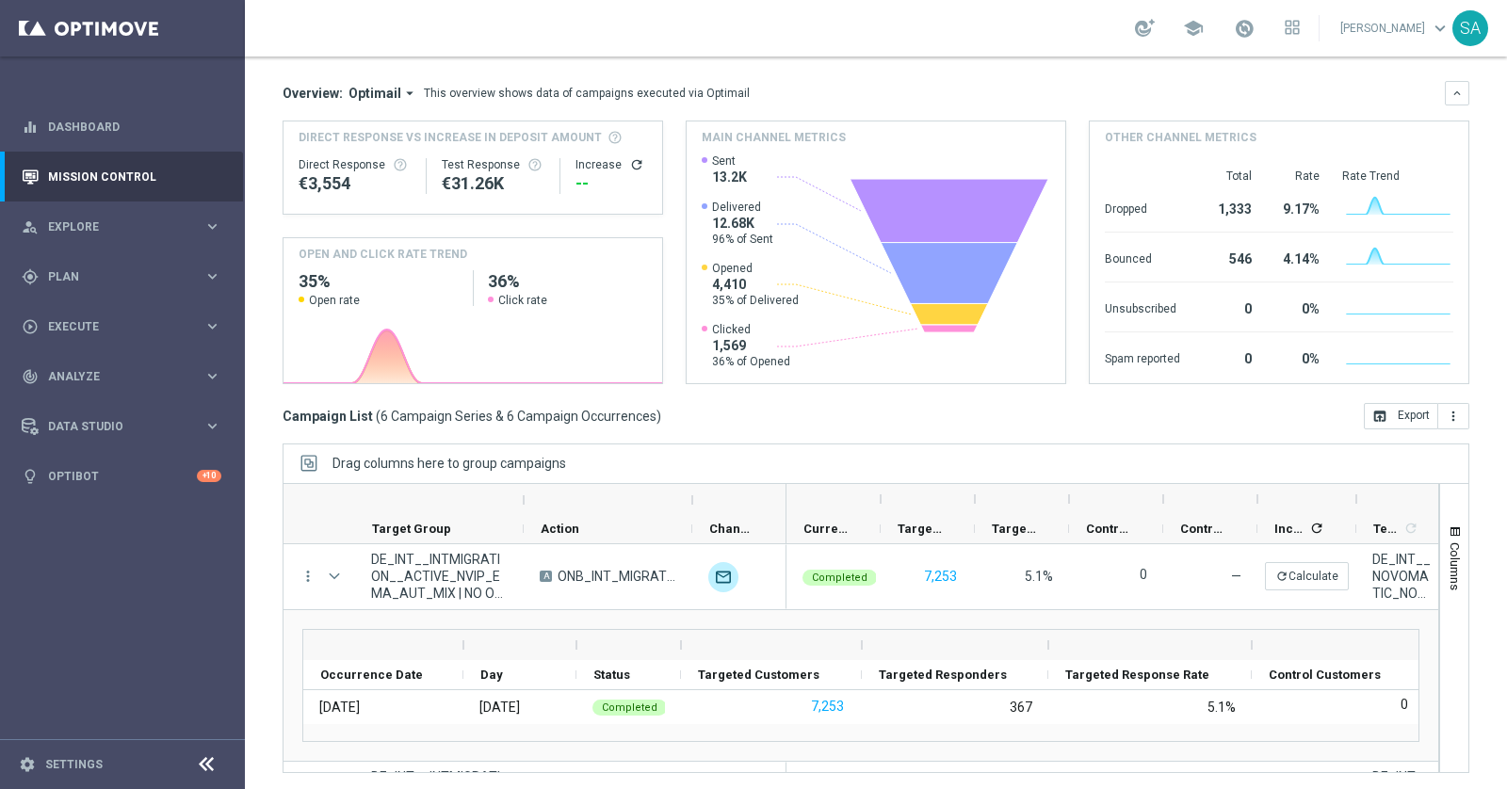
scroll to position [159, 0]
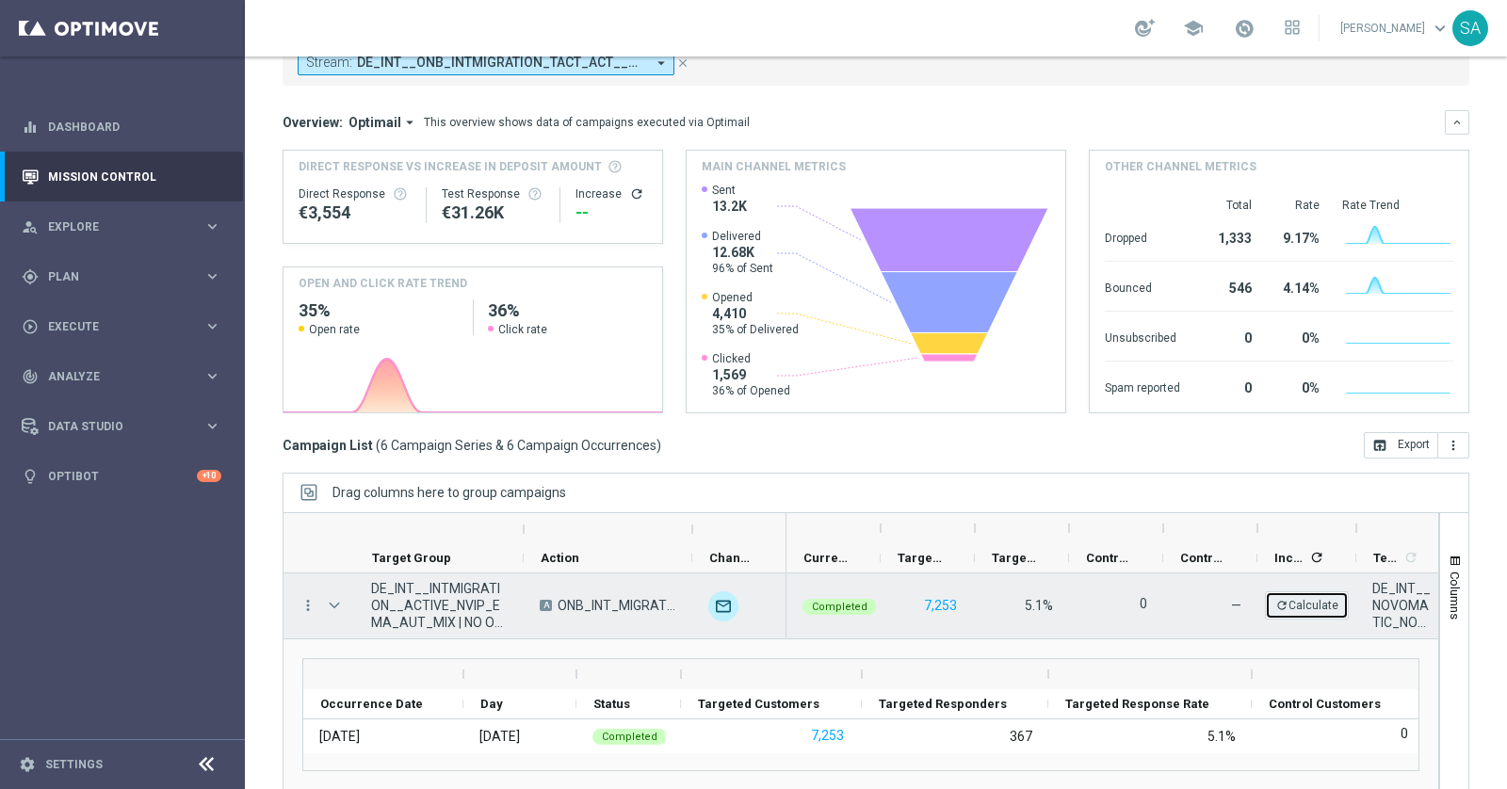
click at [1309, 611] on button "refresh Calculate" at bounding box center [1307, 605] width 84 height 28
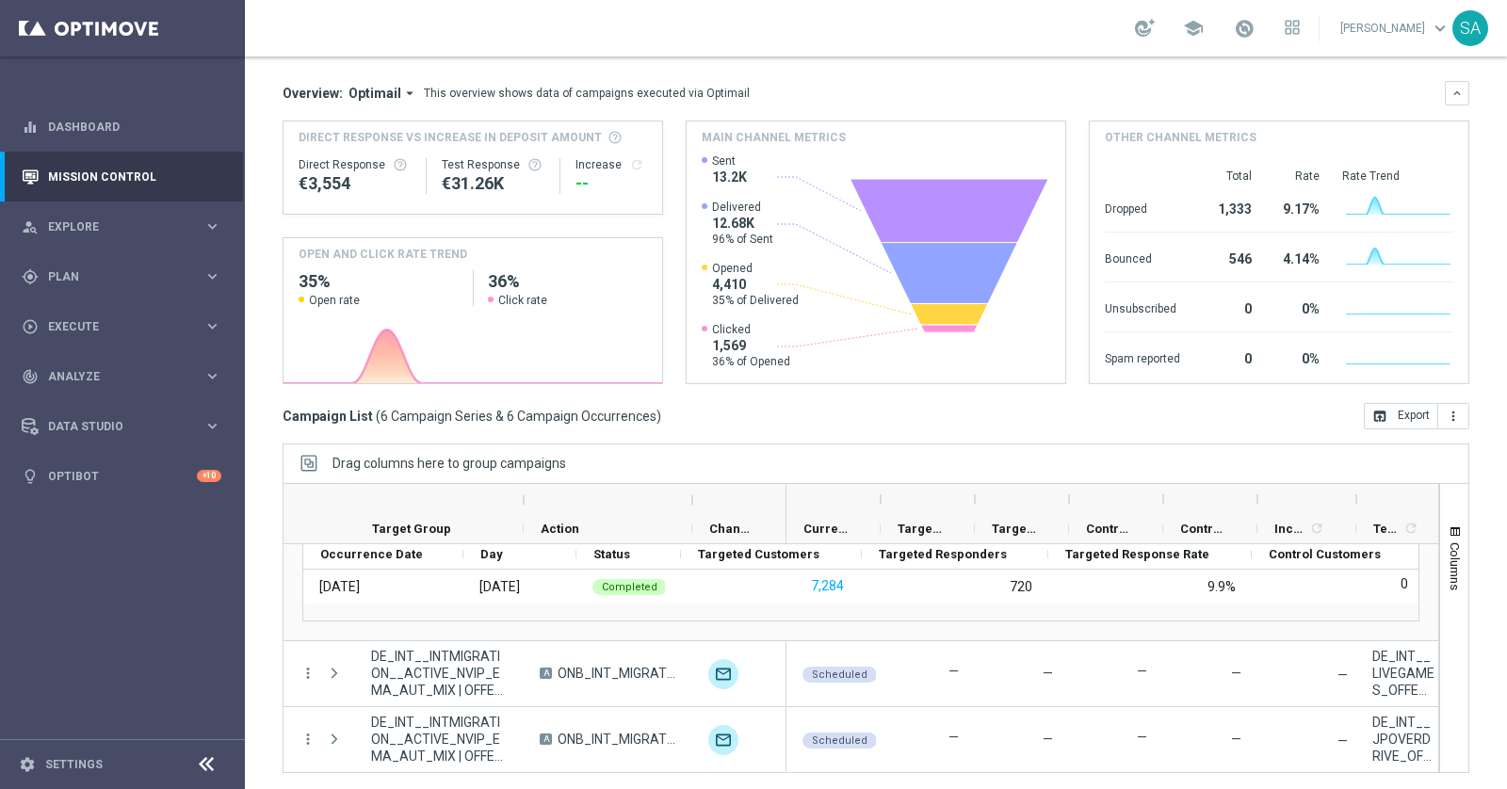
scroll to position [186, 0]
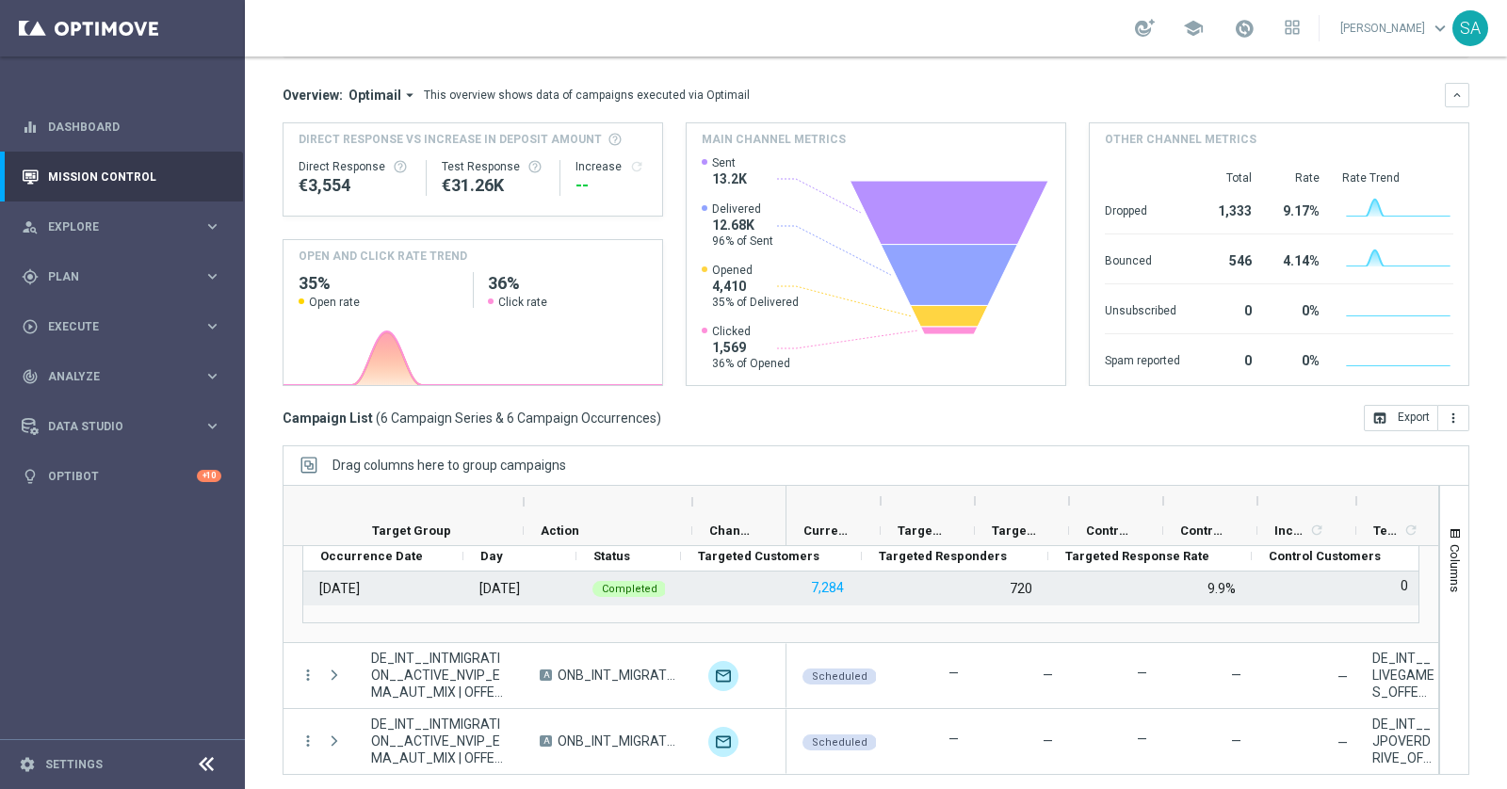
click at [328, 581] on div "04 Oct 2025" at bounding box center [339, 588] width 40 height 17
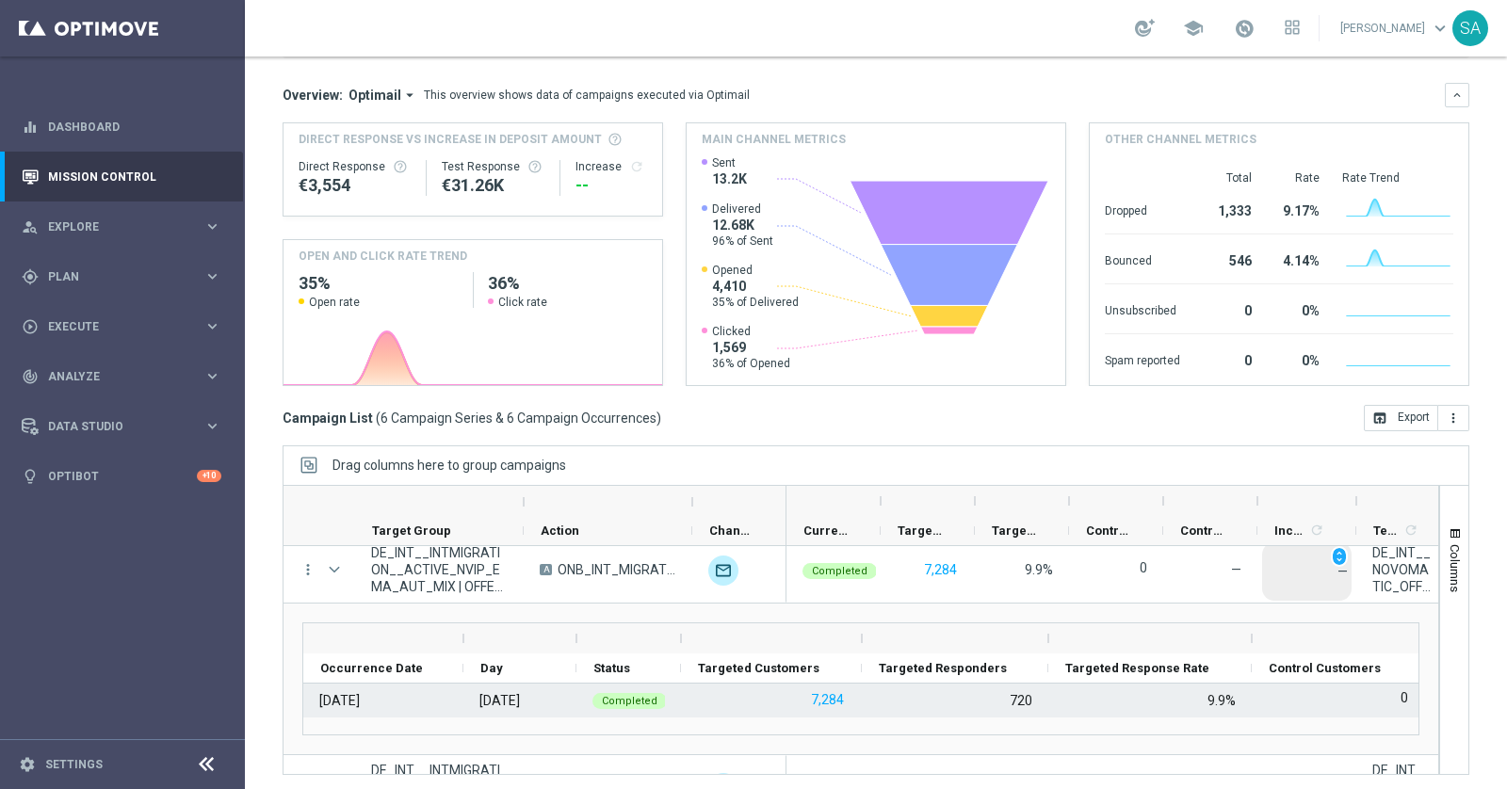
scroll to position [349, 0]
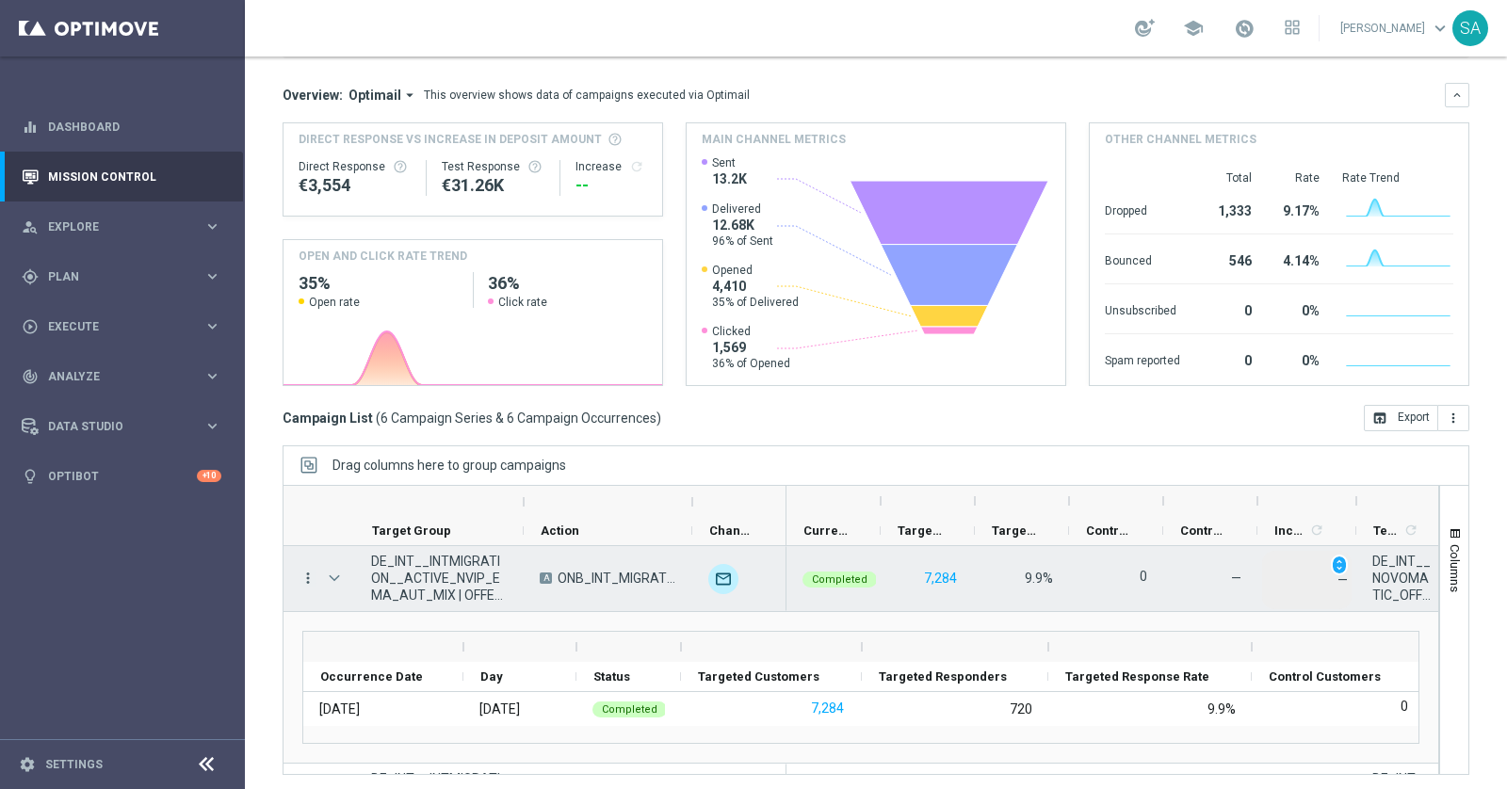
click at [310, 575] on icon "more_vert" at bounding box center [307, 578] width 17 height 17
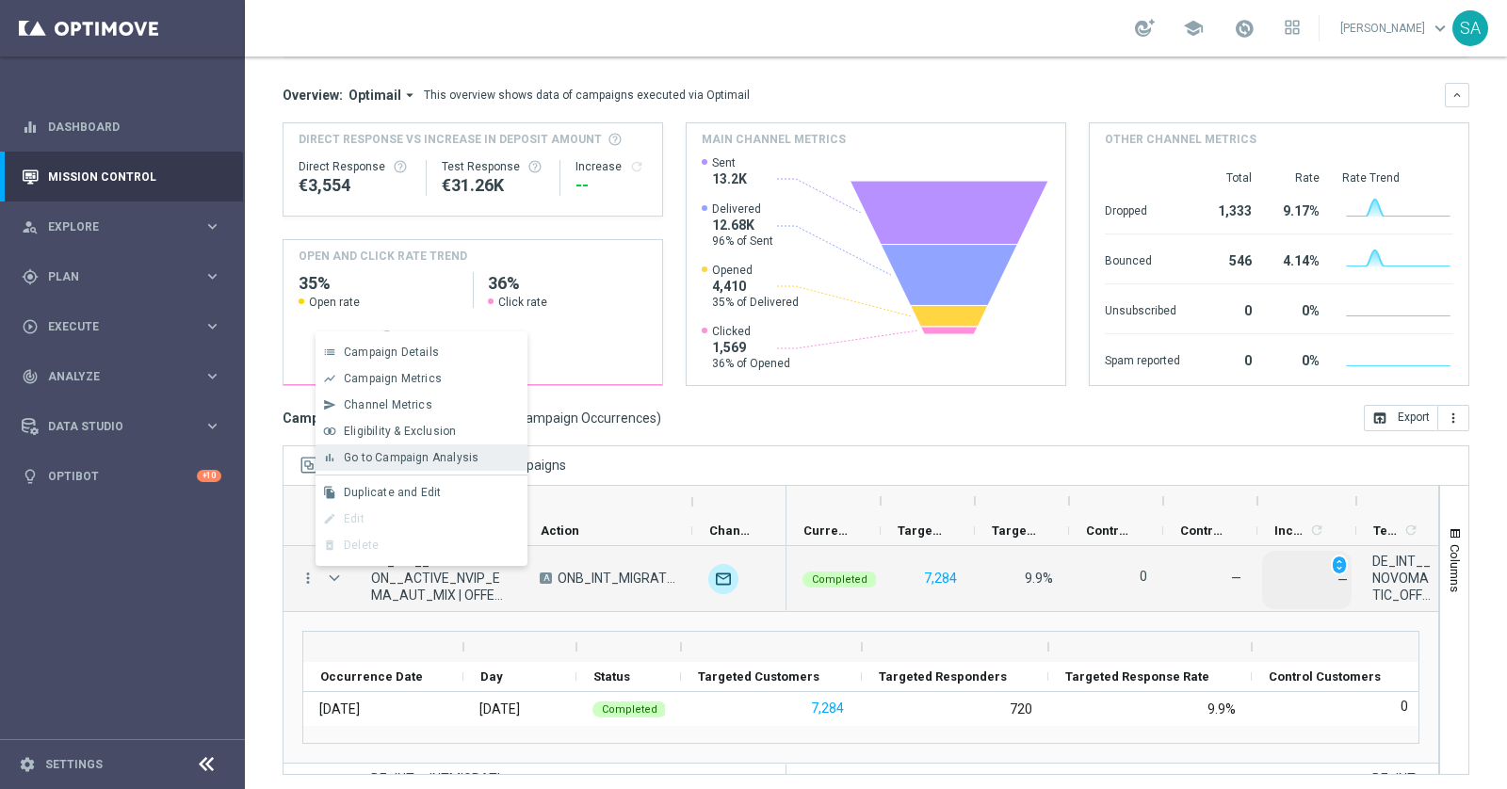
click at [427, 451] on span "Go to Campaign Analysis" at bounding box center [411, 457] width 135 height 13
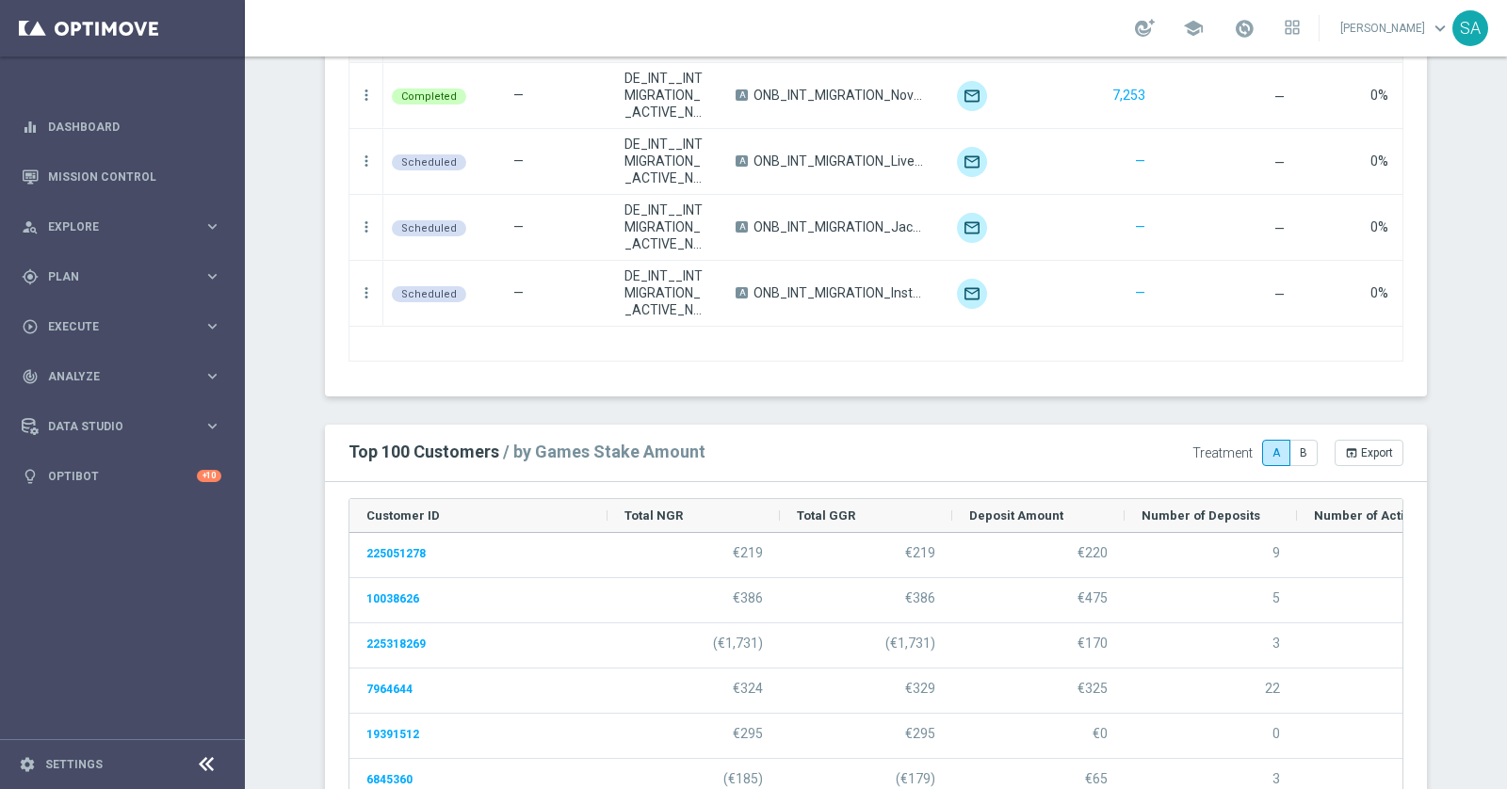
scroll to position [1636, 0]
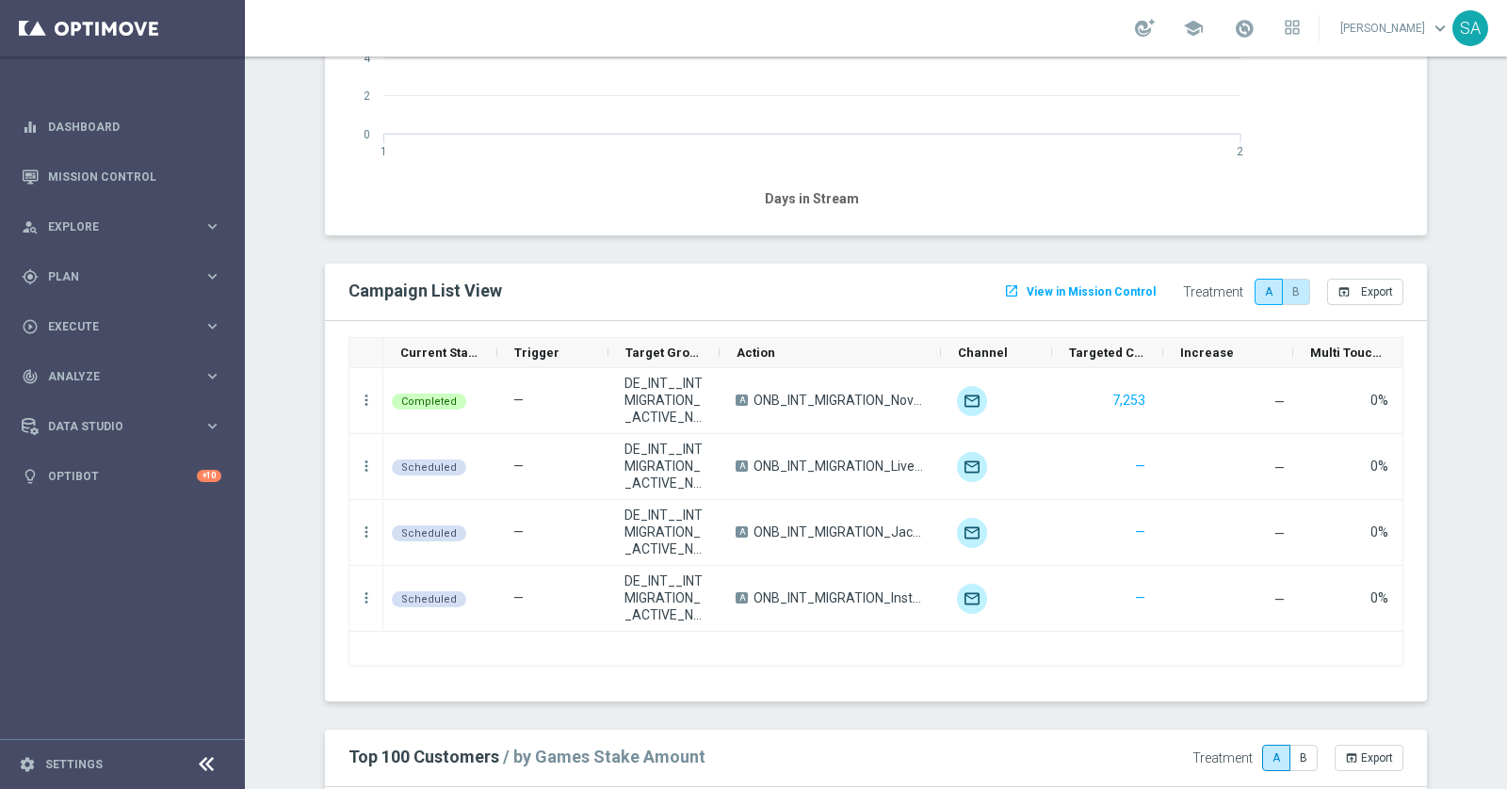
click at [1295, 282] on label "B" at bounding box center [1296, 292] width 28 height 26
click at [1269, 288] on label "A" at bounding box center [1268, 292] width 28 height 26
click at [1297, 288] on label "B" at bounding box center [1296, 292] width 28 height 26
click at [393, 409] on div "Completed" at bounding box center [440, 400] width 114 height 65
click at [363, 394] on icon "more_vert" at bounding box center [366, 400] width 17 height 17
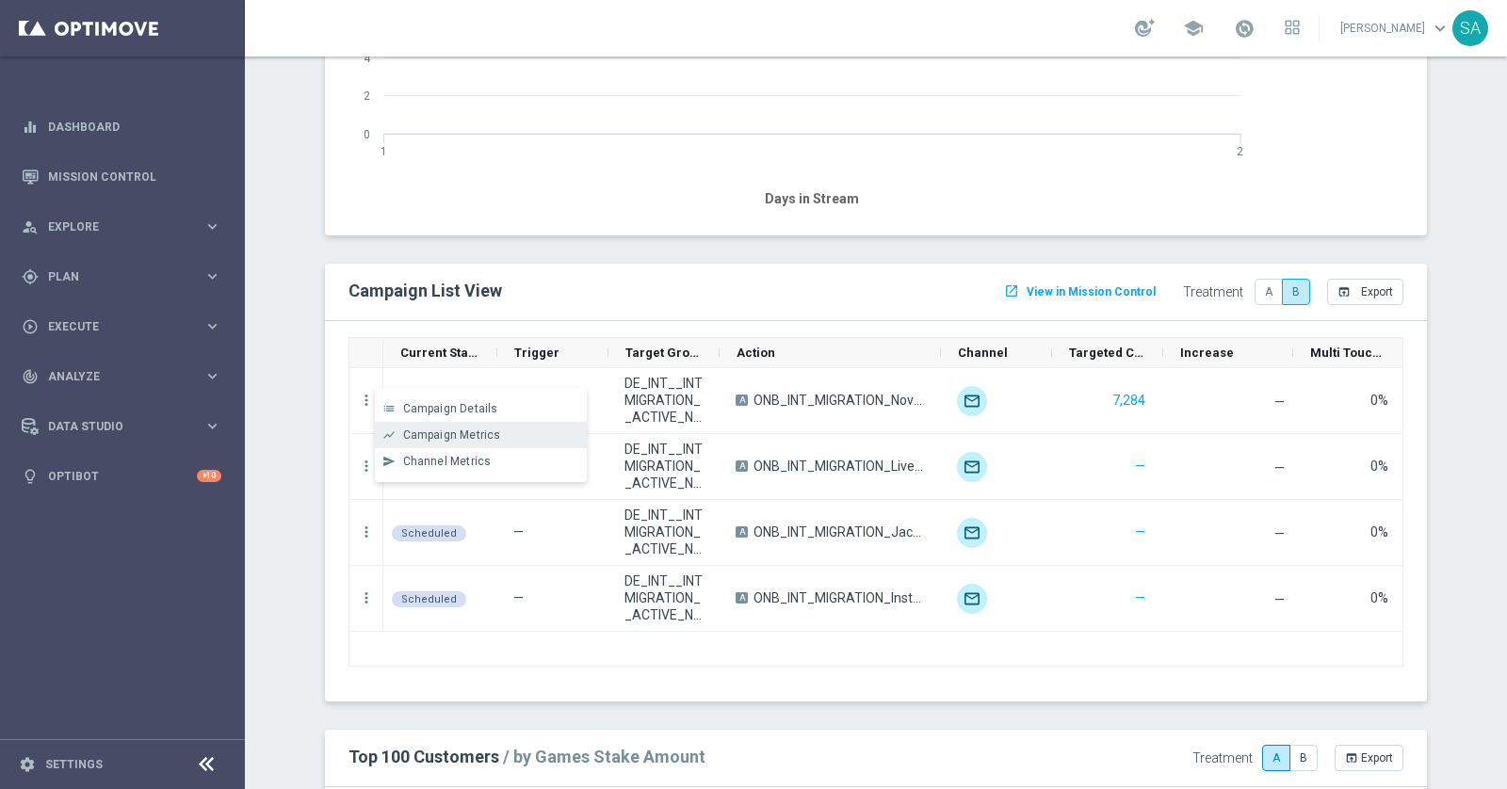
click at [465, 433] on span "Campaign Metrics" at bounding box center [452, 434] width 98 height 13
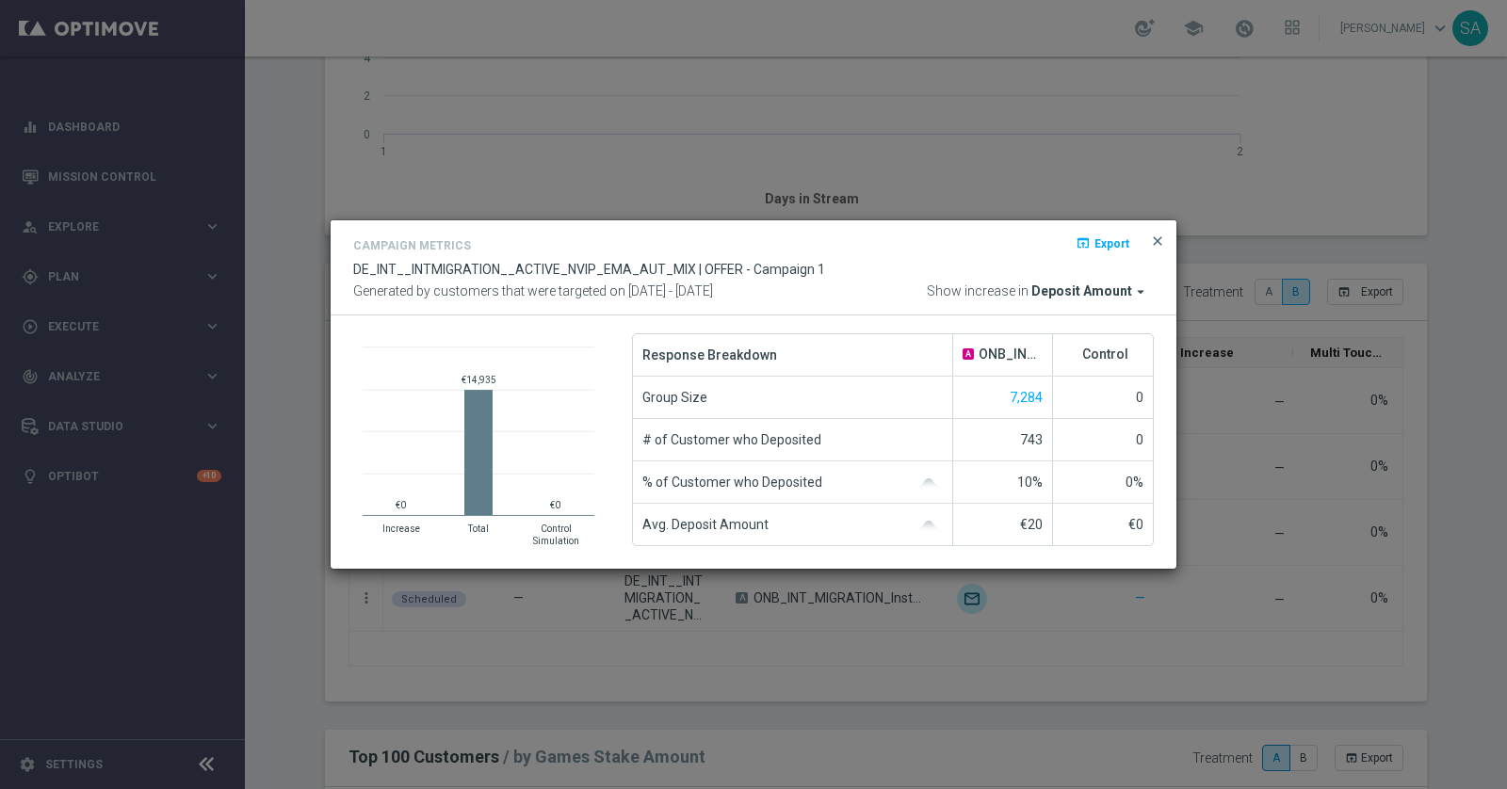
click at [1153, 239] on span "close" at bounding box center [1157, 241] width 15 height 15
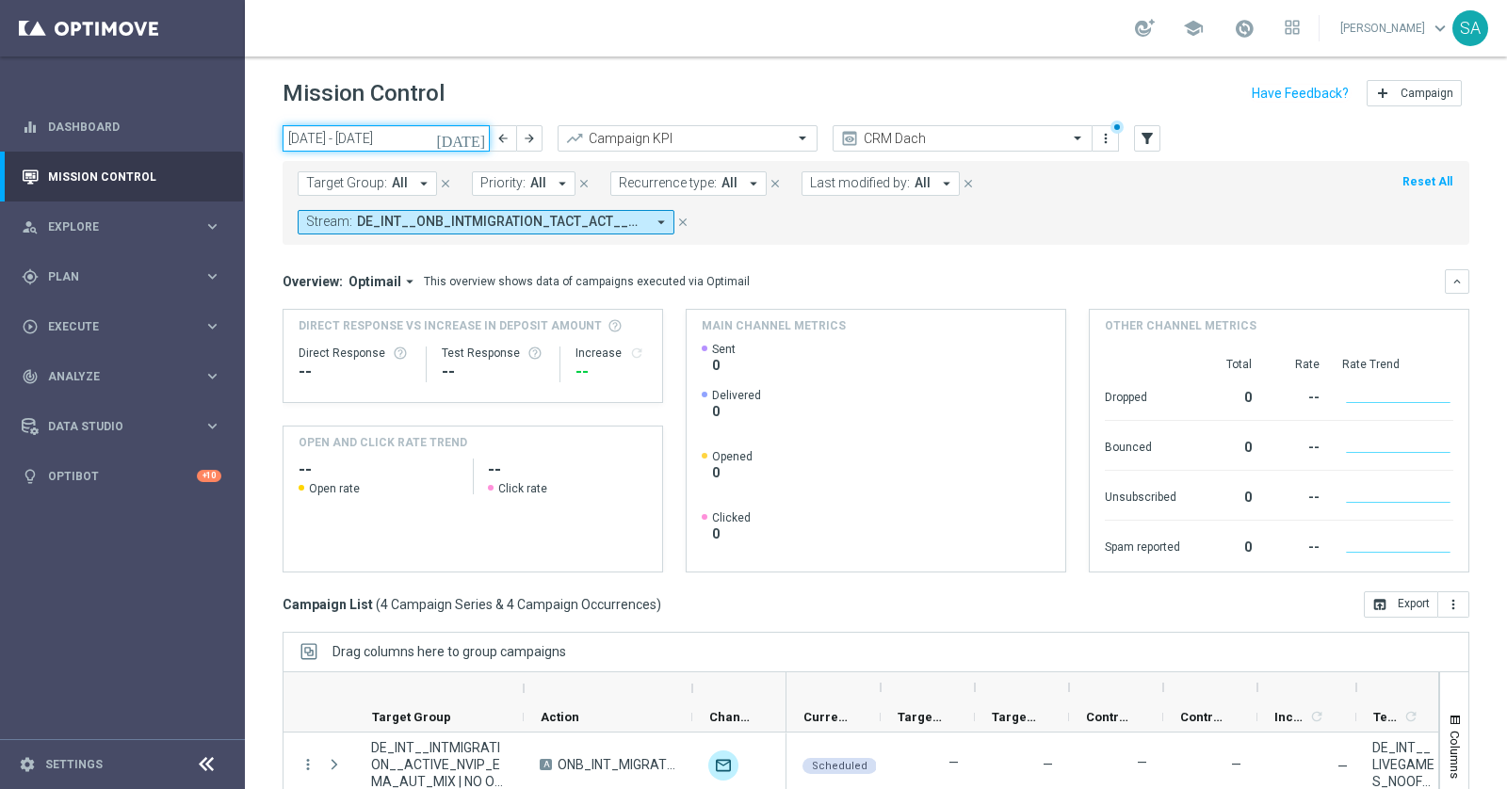
click at [295, 139] on input "[DATE] - [DATE]" at bounding box center [385, 138] width 207 height 26
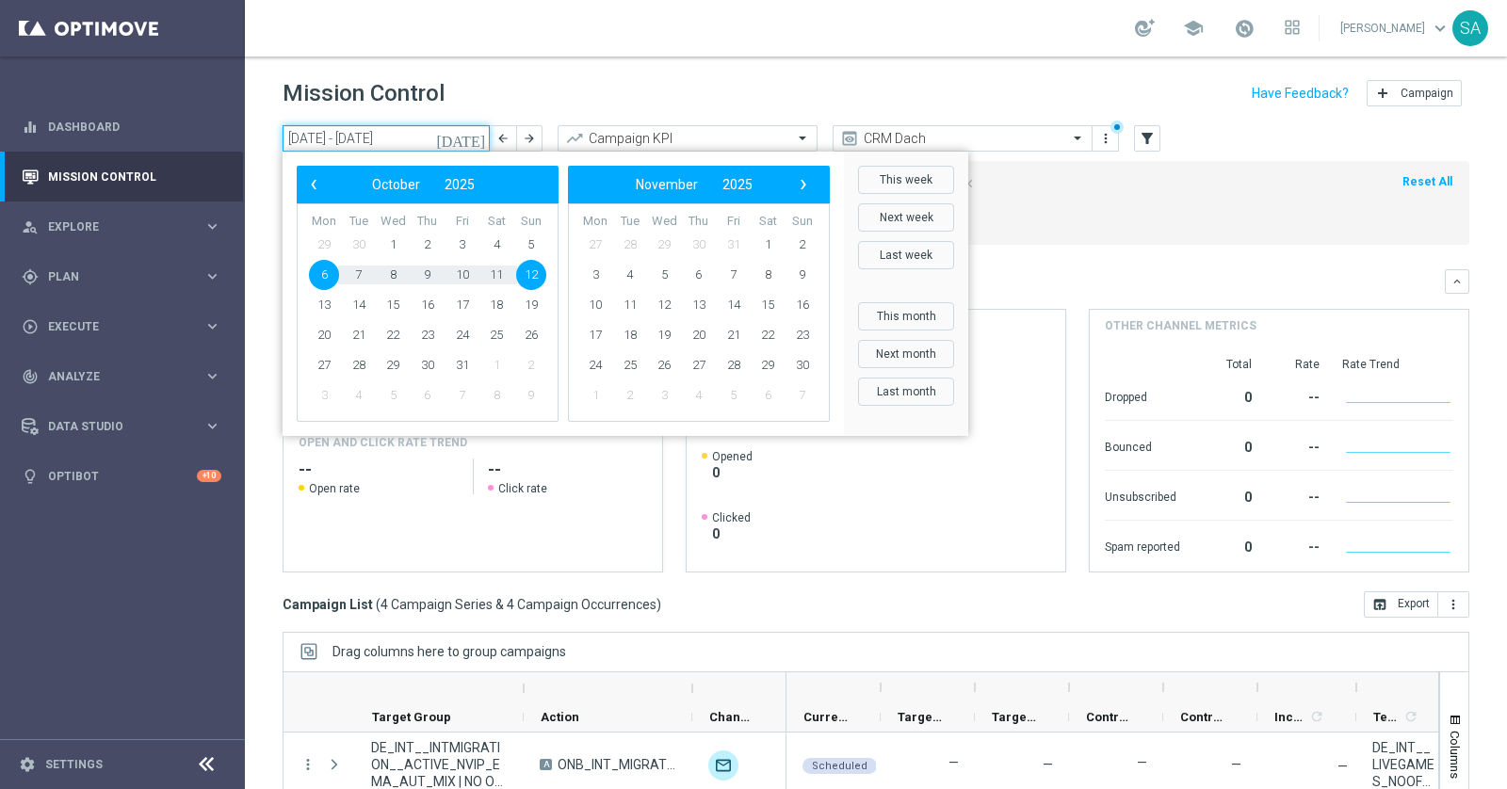
type input "03 Oct 2025 - 12 Oct 2025"
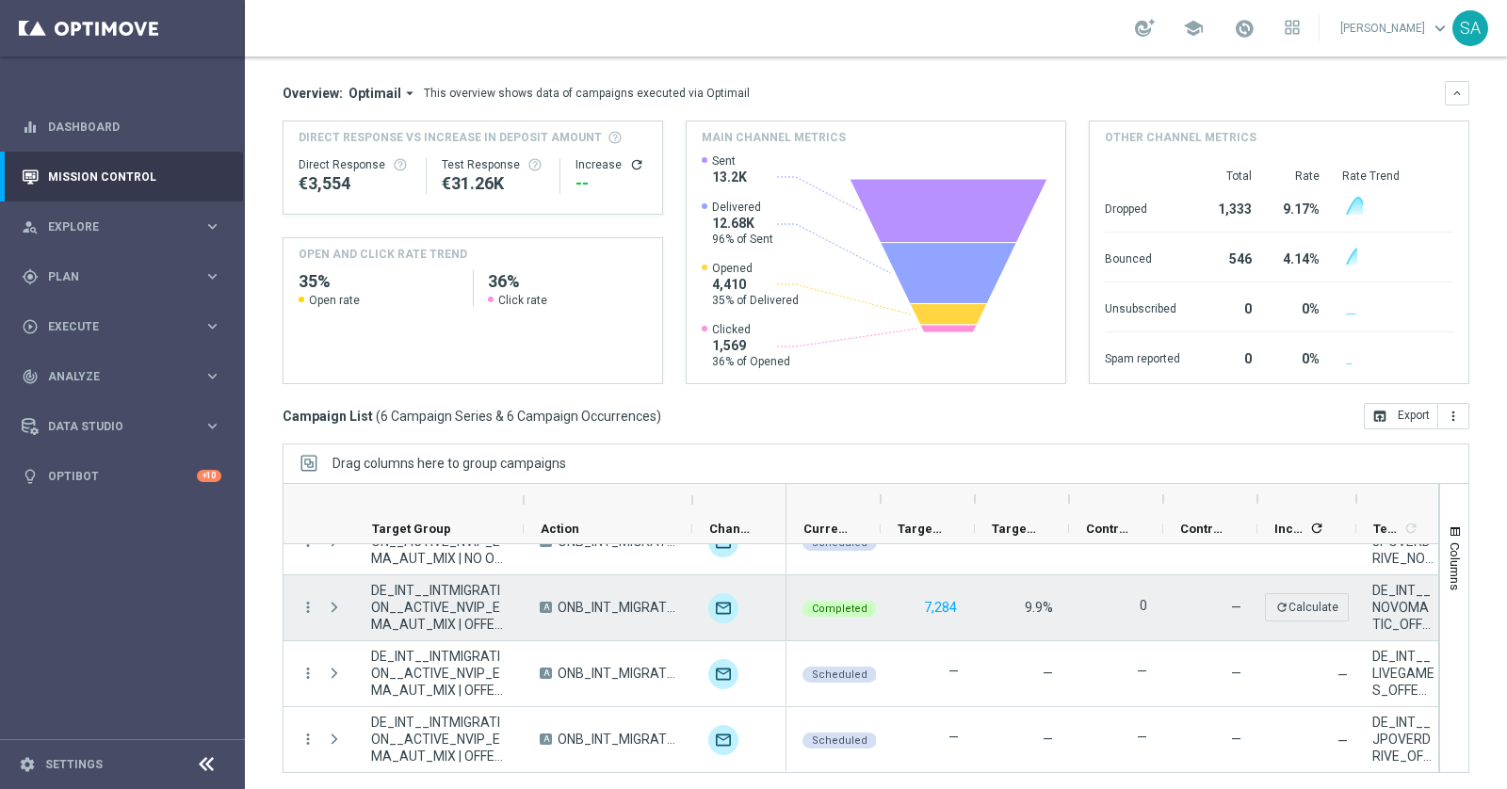
scroll to position [163, 0]
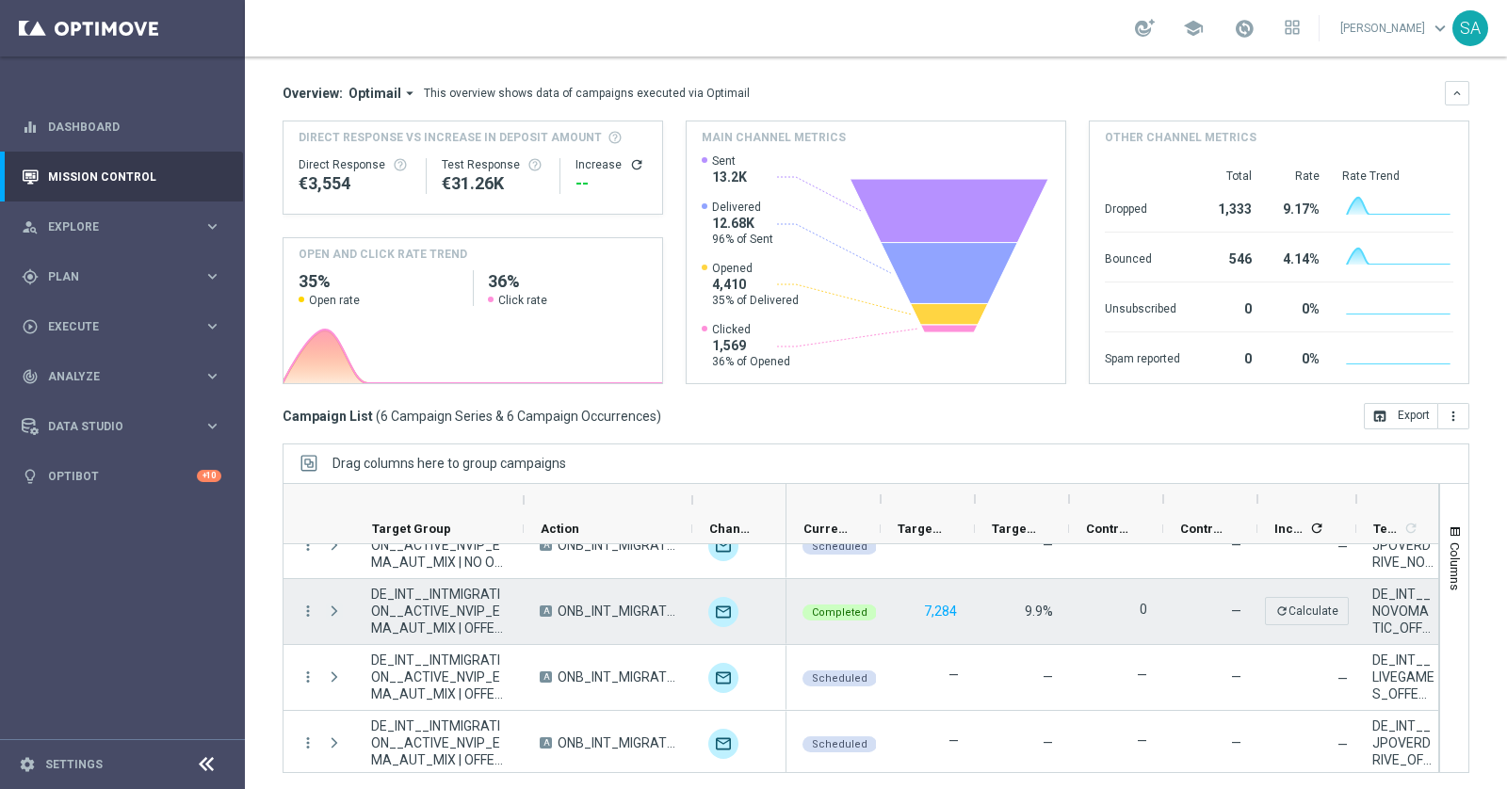
click at [333, 605] on span "Press SPACE to select this row." at bounding box center [334, 611] width 17 height 15
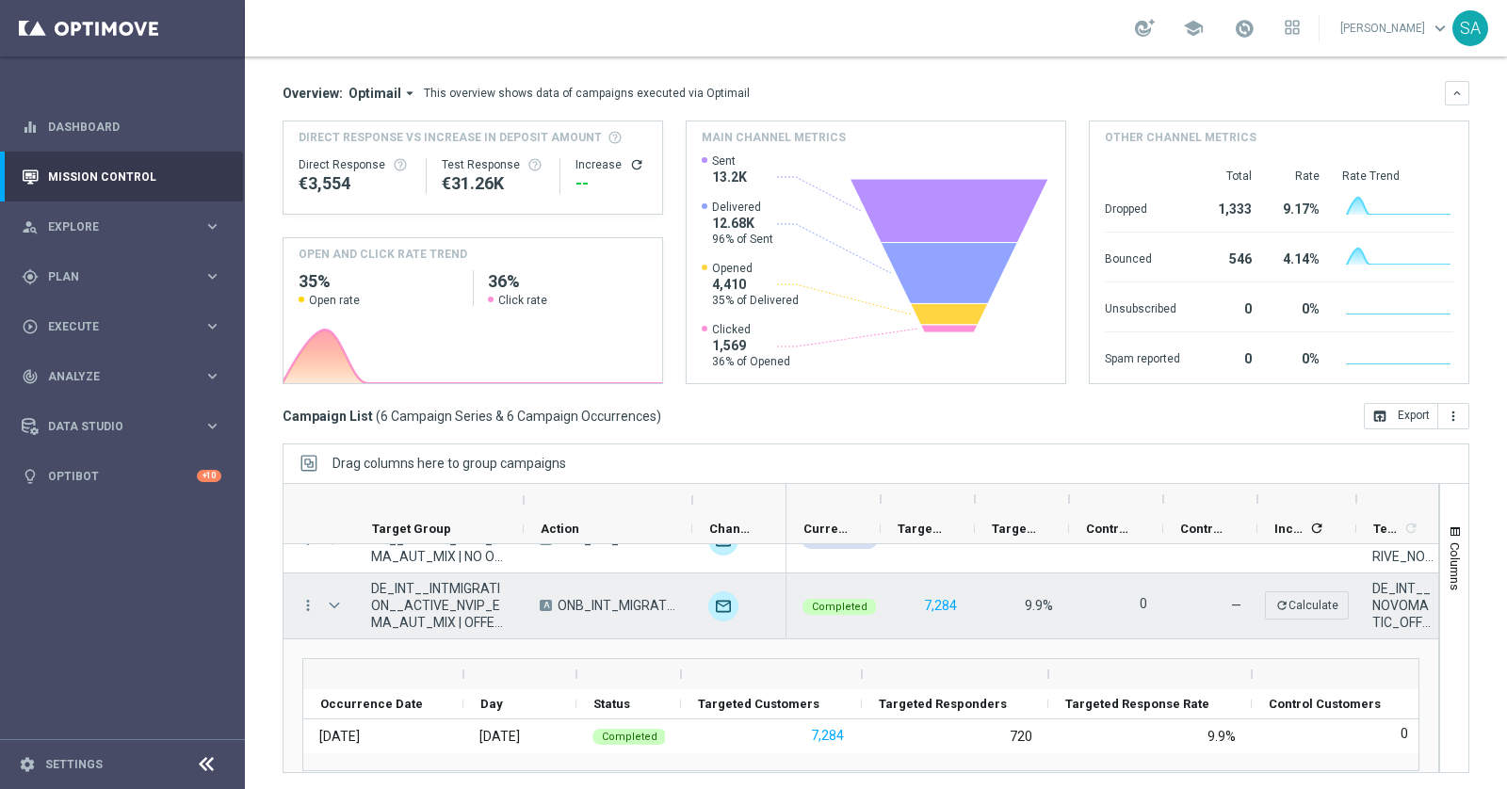
scroll to position [166, 0]
click at [307, 605] on icon "more_vert" at bounding box center [307, 608] width 17 height 17
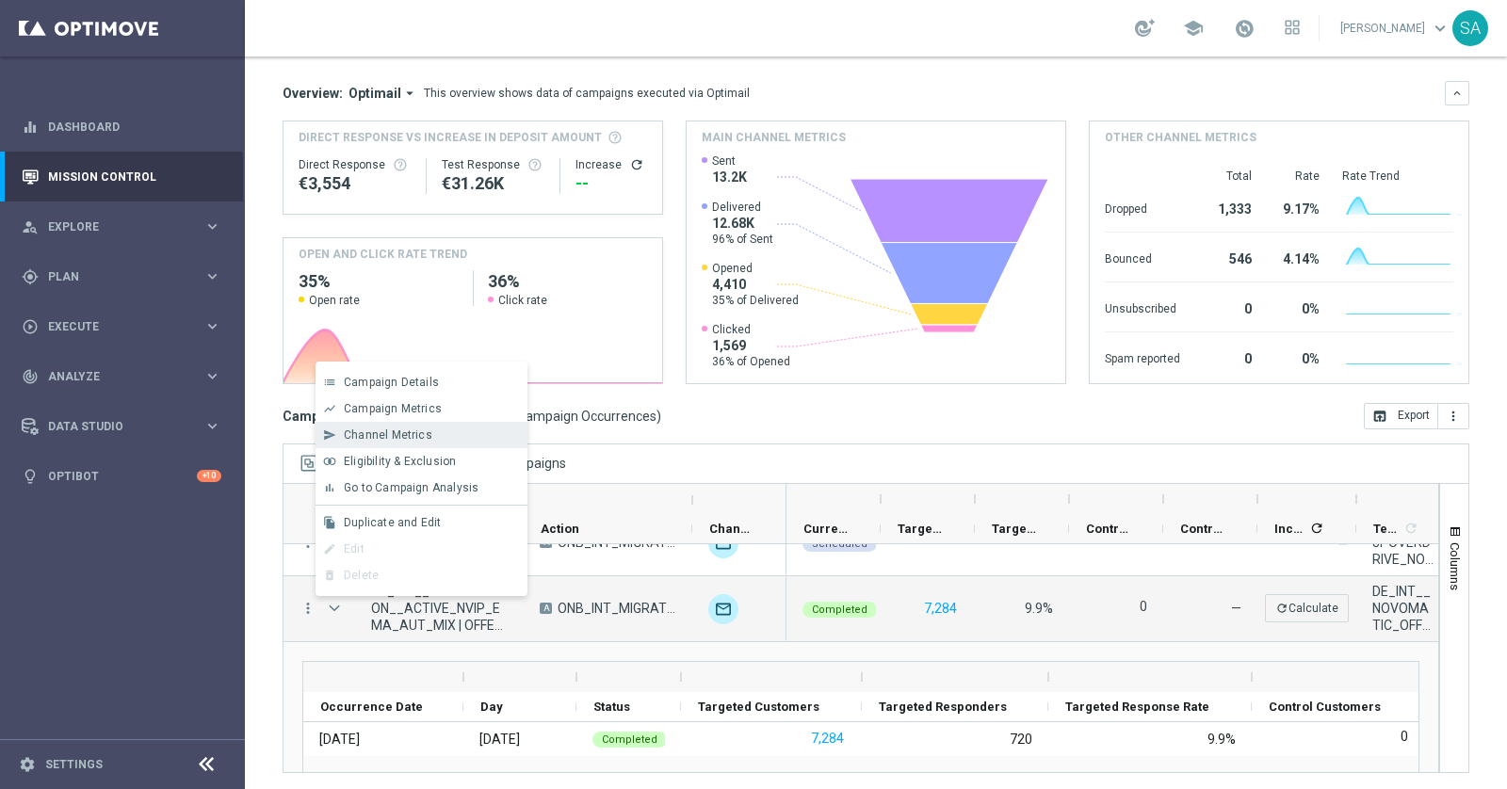
click at [411, 442] on div "send Channel Metrics" at bounding box center [421, 435] width 212 height 26
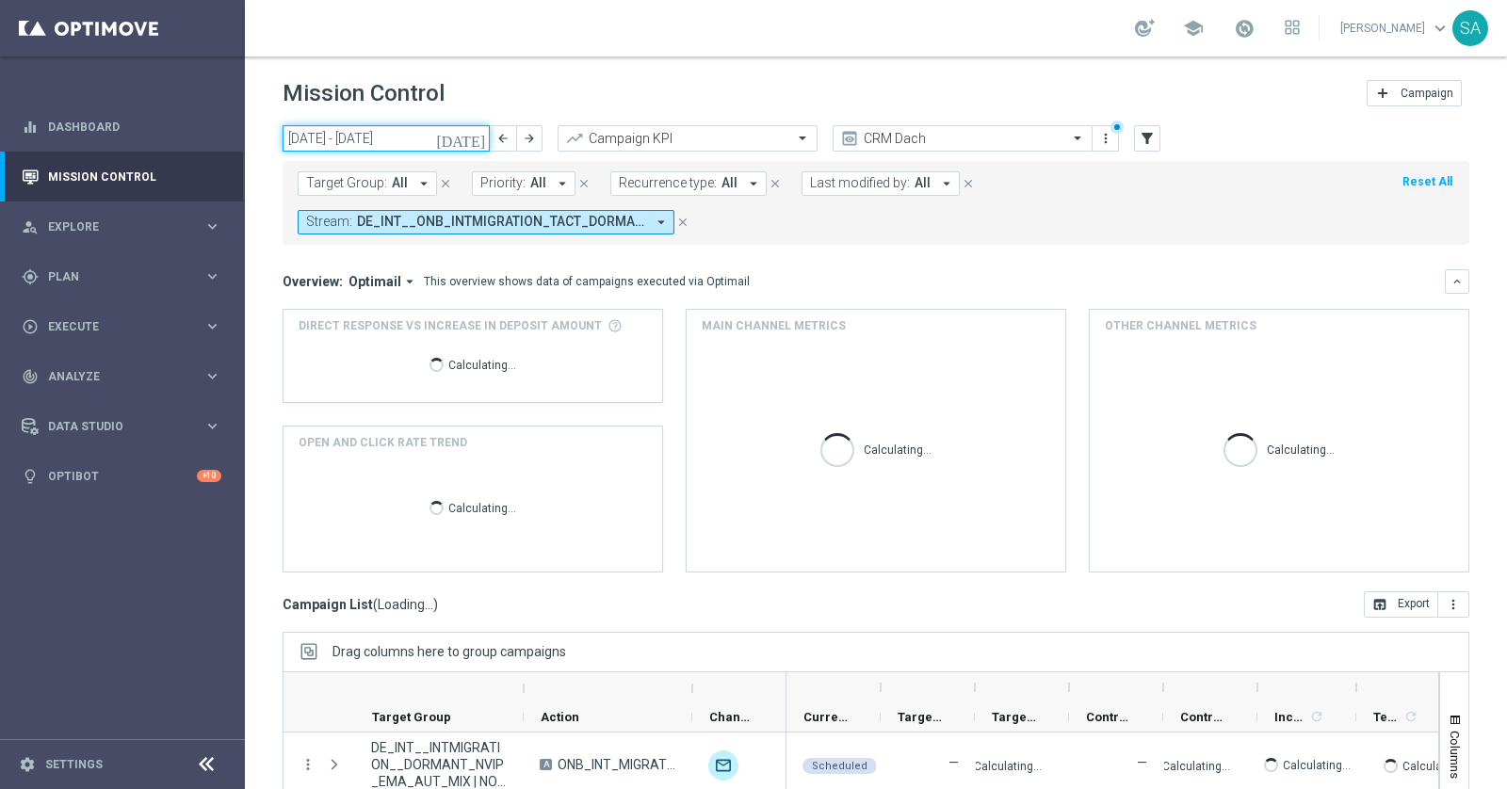
click at [295, 137] on input "[DATE] - [DATE]" at bounding box center [385, 138] width 207 height 26
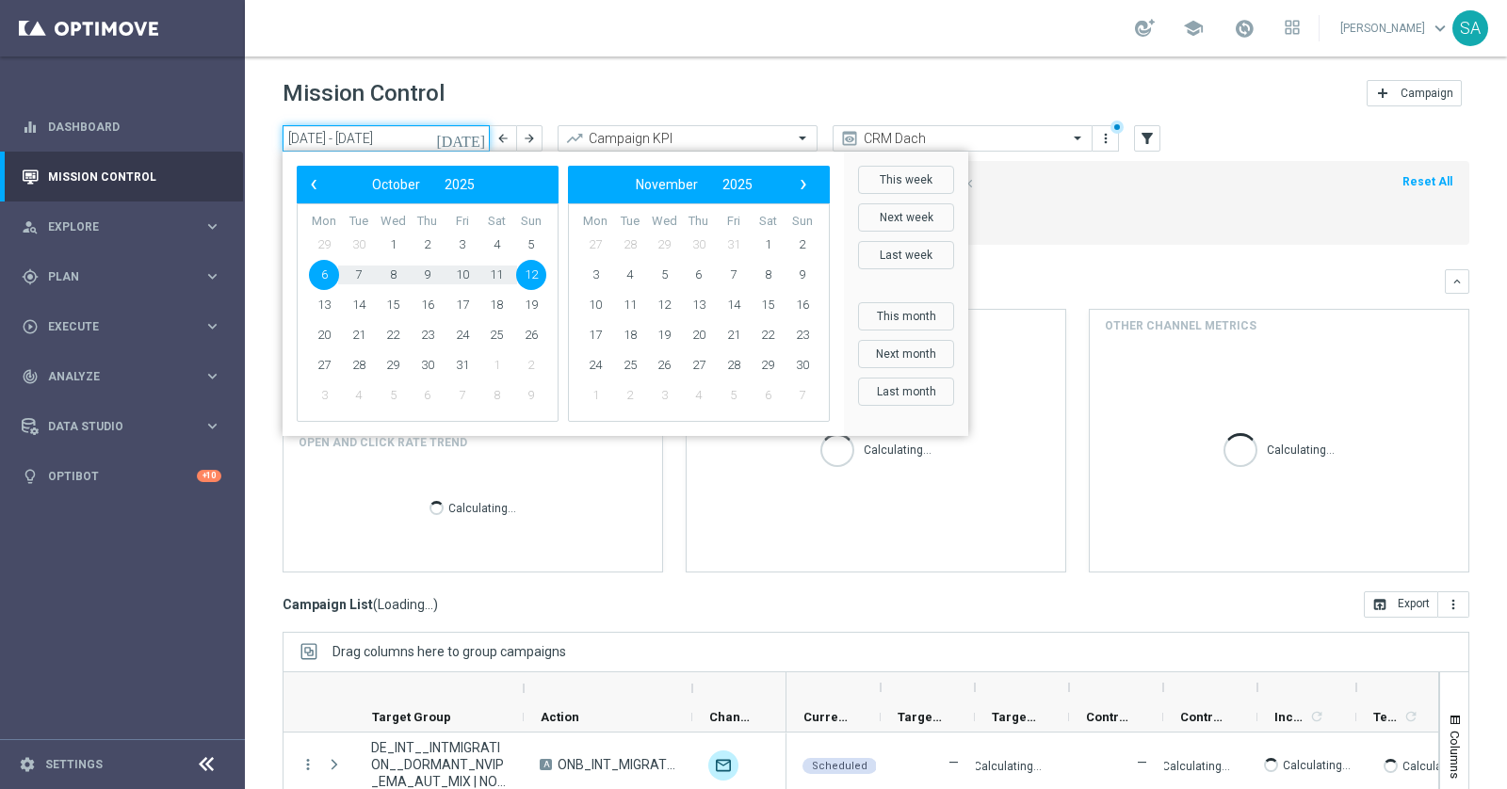
type input "[DATE] - [DATE]"
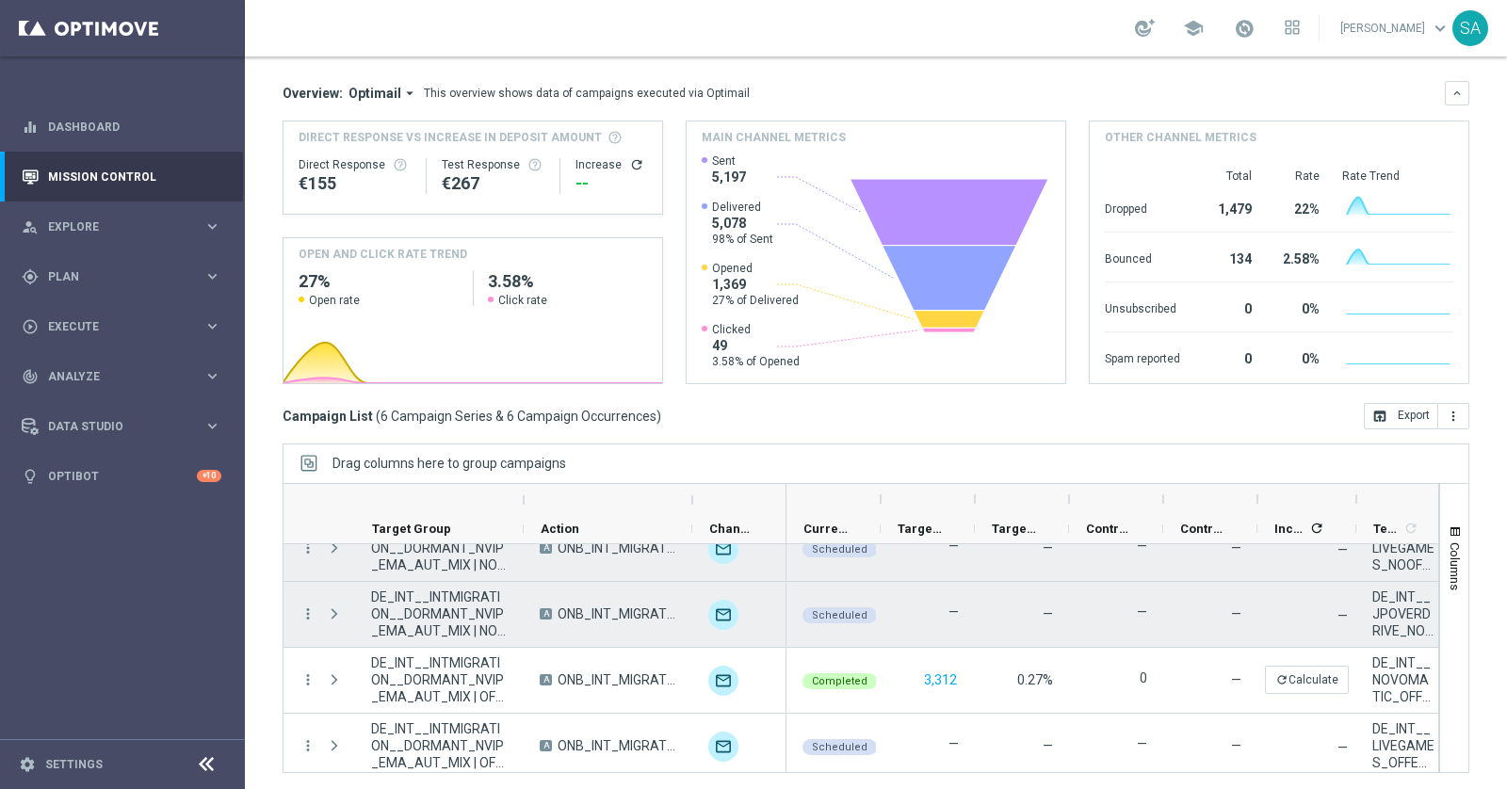
scroll to position [109, 0]
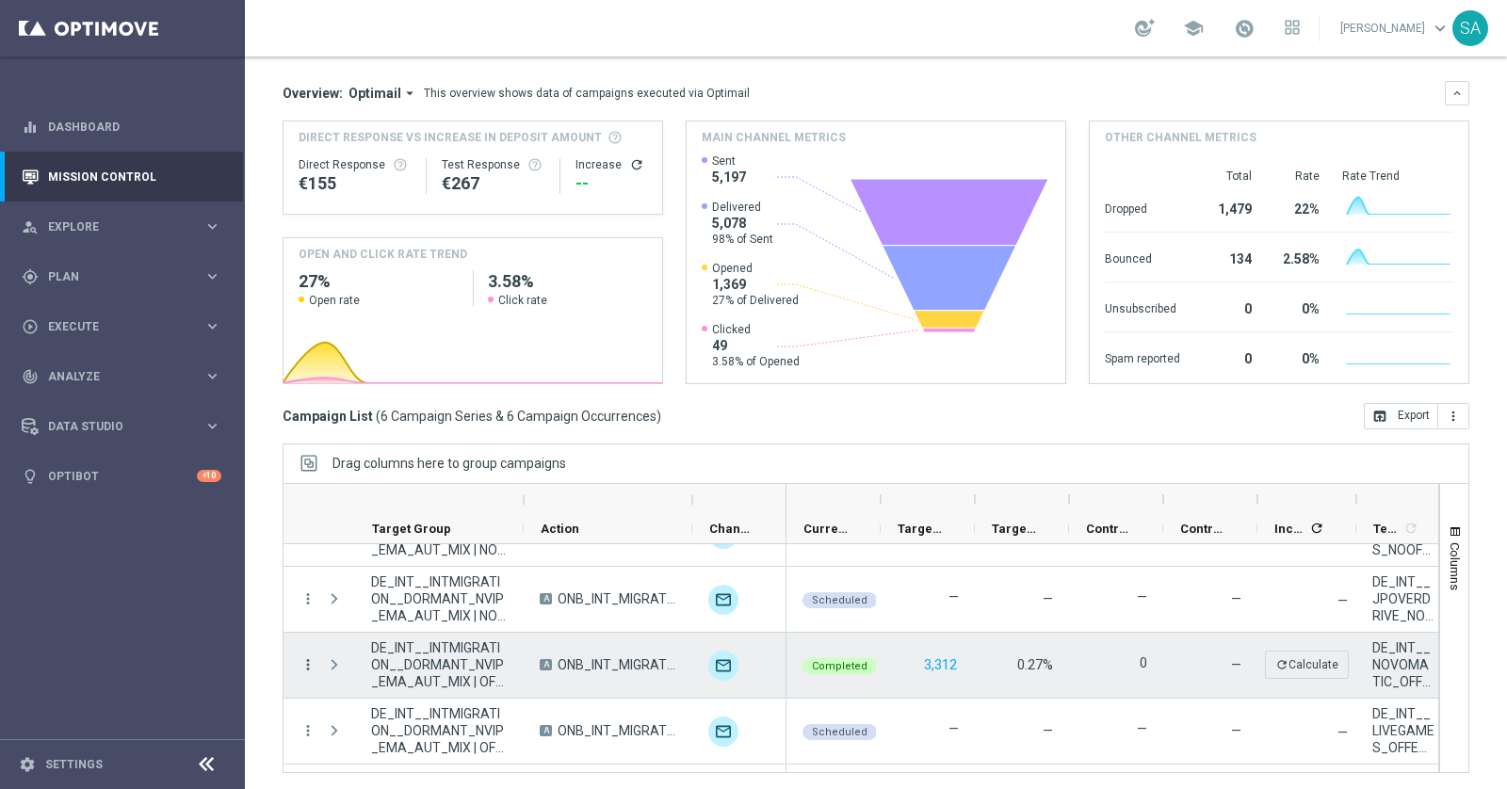
click at [308, 663] on icon "more_vert" at bounding box center [307, 664] width 17 height 17
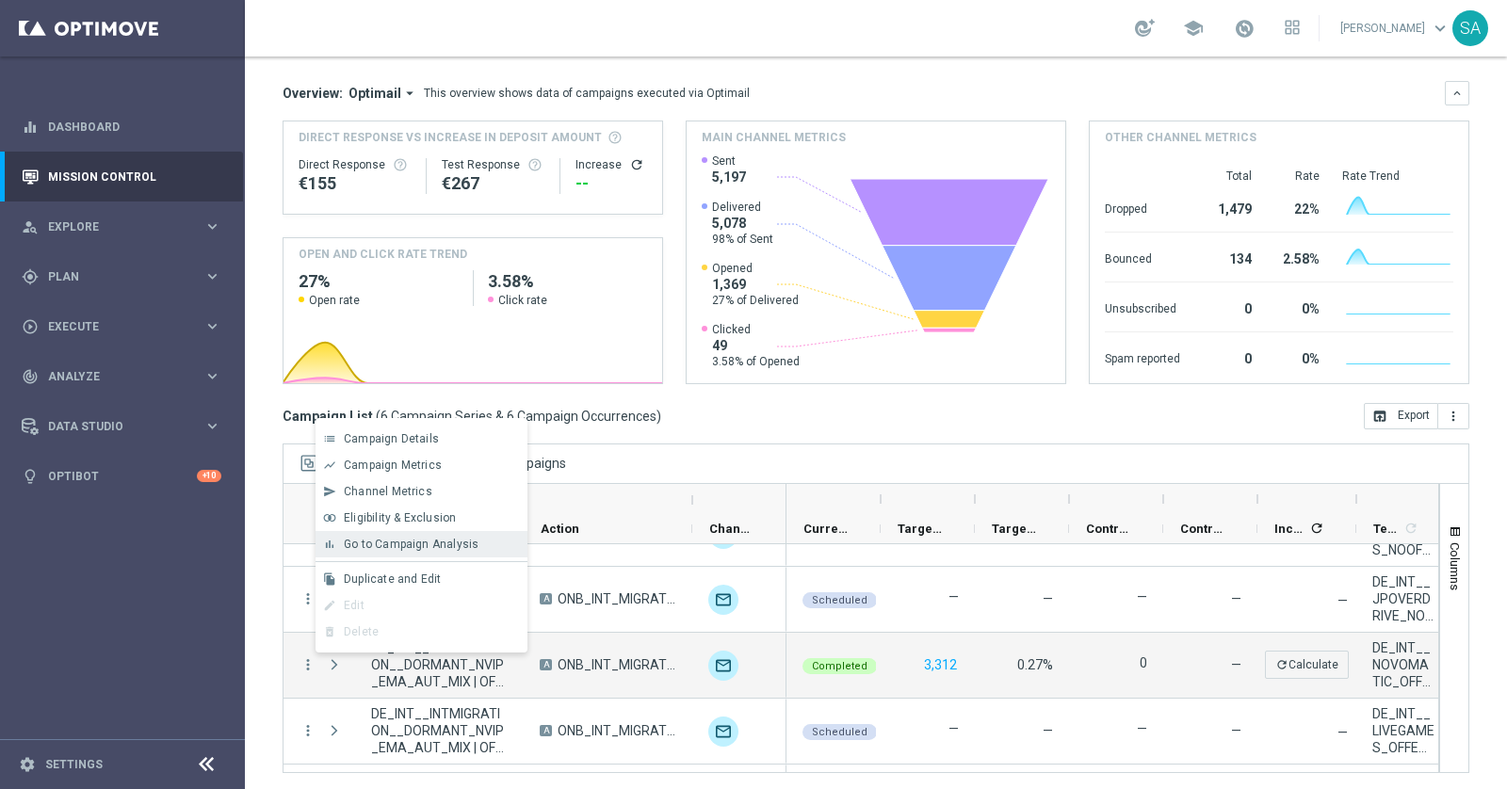
click at [418, 540] on span "Go to Campaign Analysis" at bounding box center [411, 544] width 135 height 13
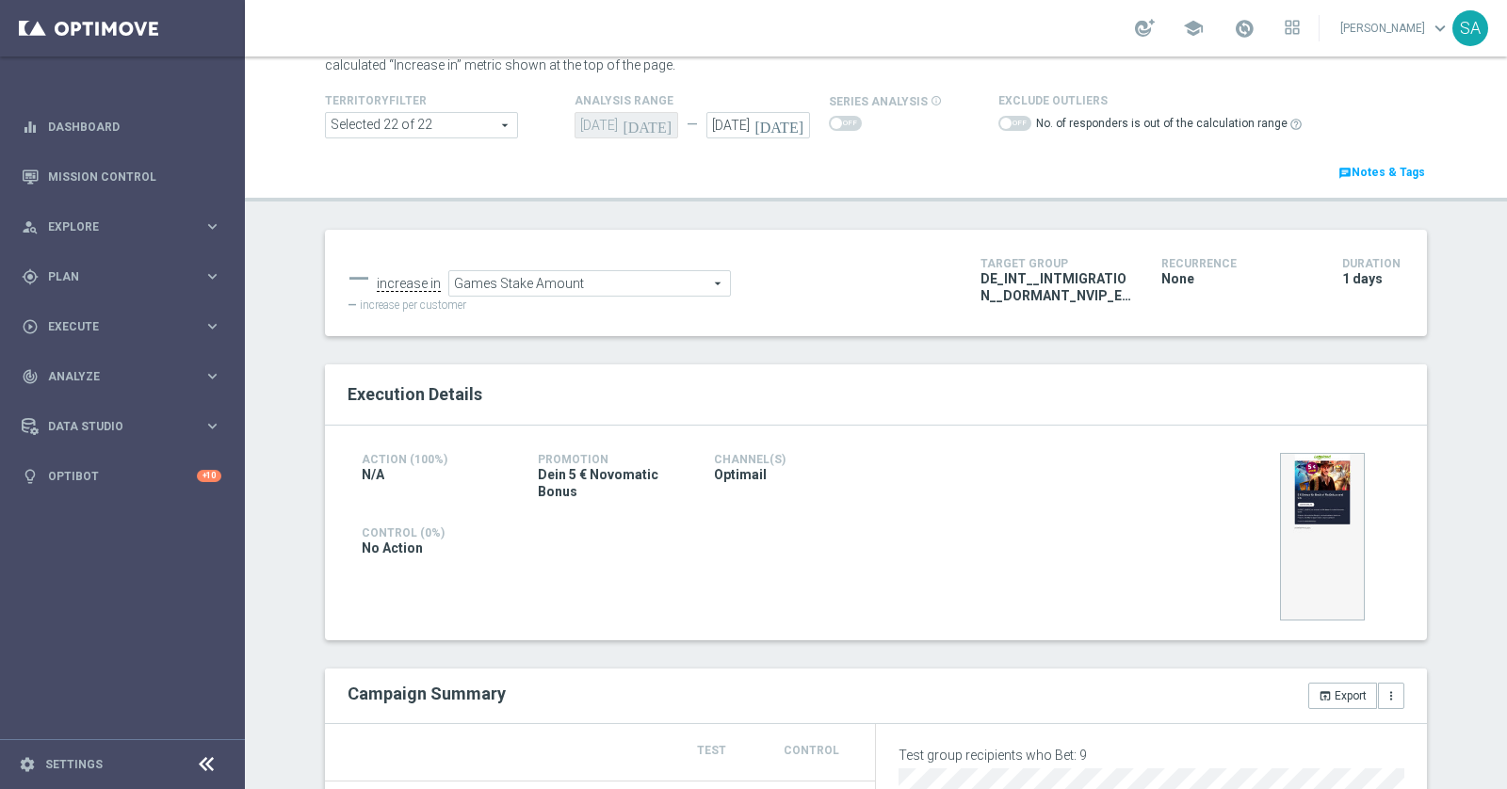
scroll to position [561, 0]
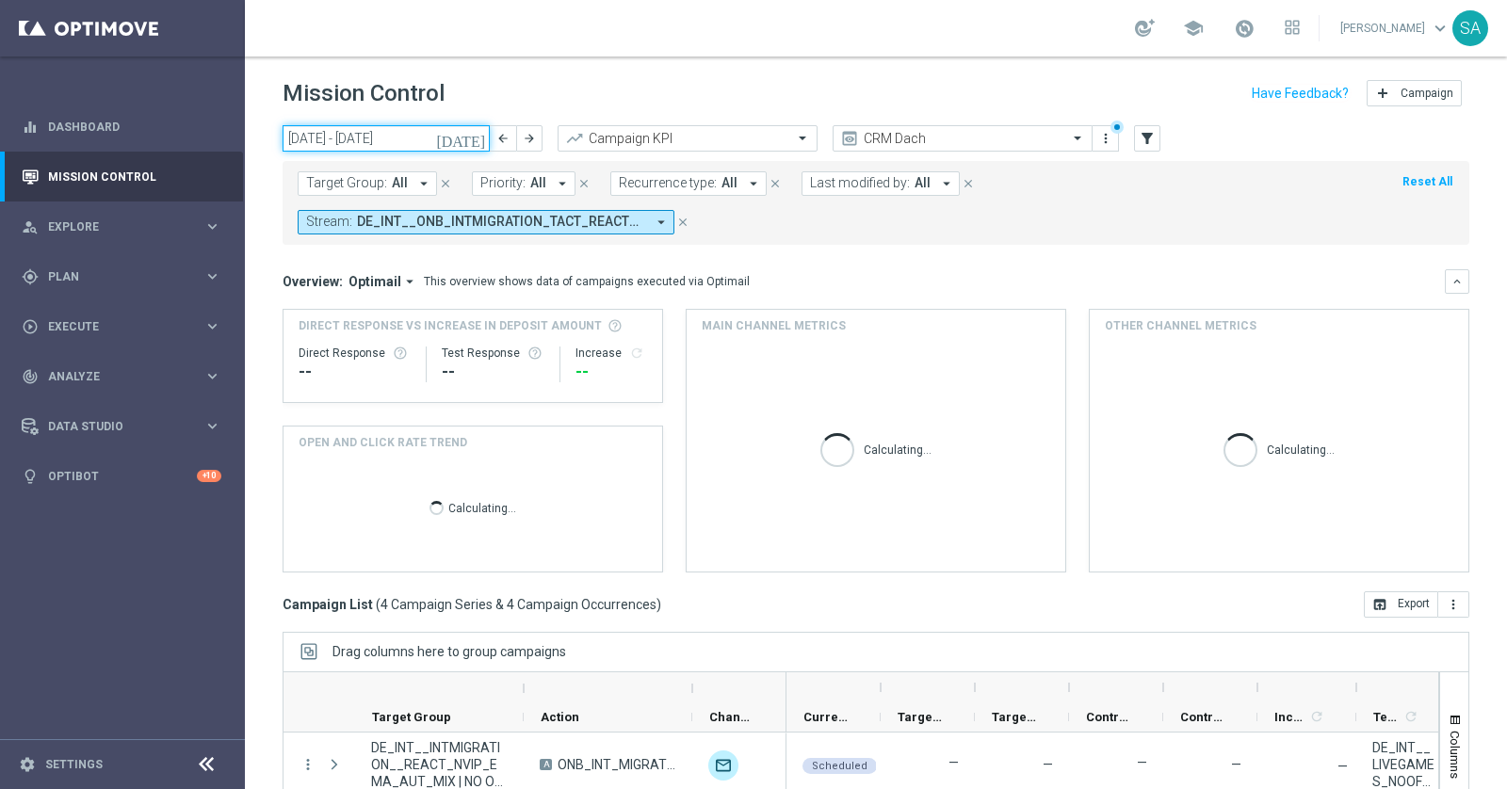
click at [297, 137] on input "[DATE] - [DATE]" at bounding box center [385, 138] width 207 height 26
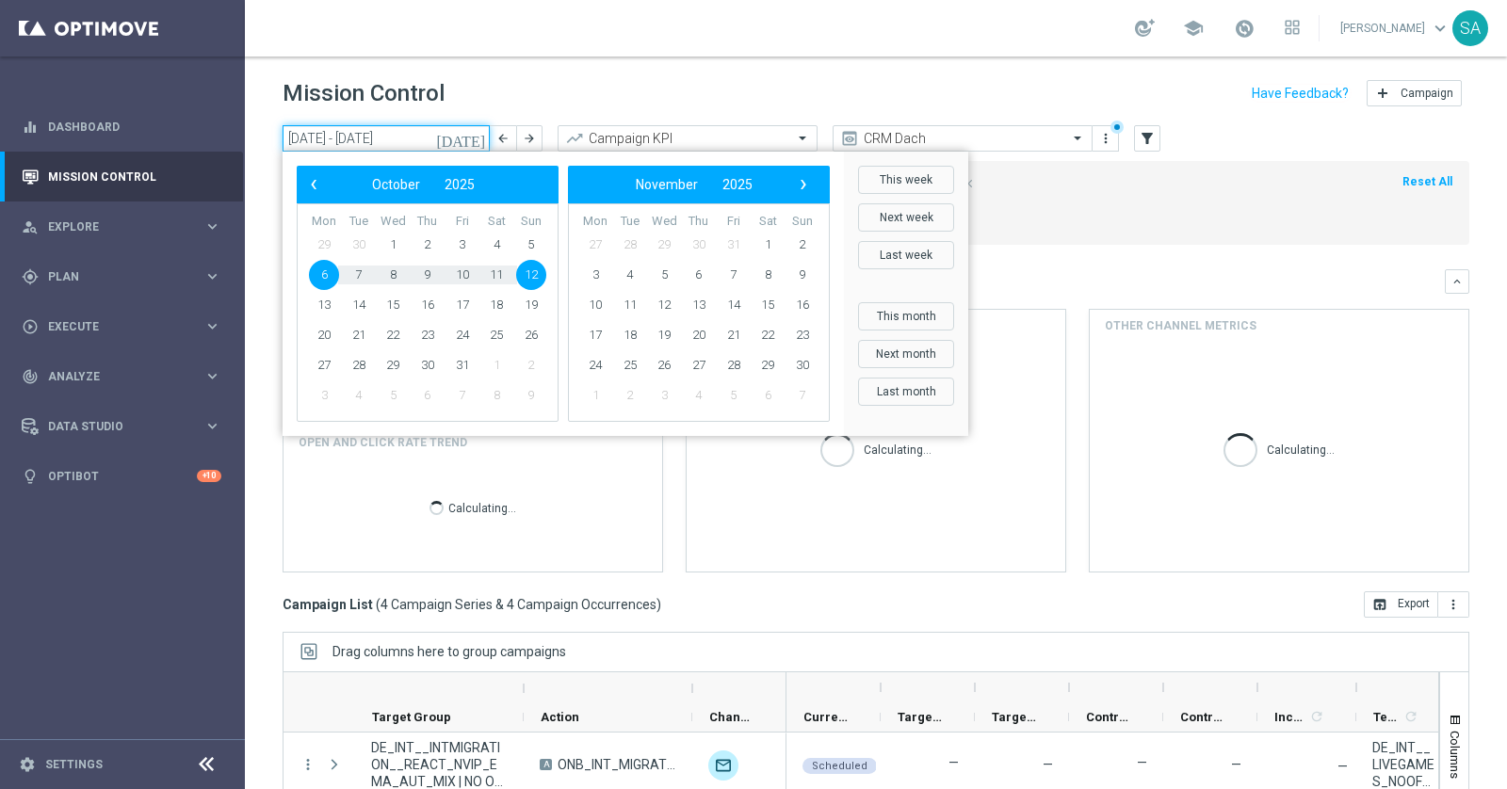
type input "[DATE] - [DATE]"
